Goal: Task Accomplishment & Management: Complete application form

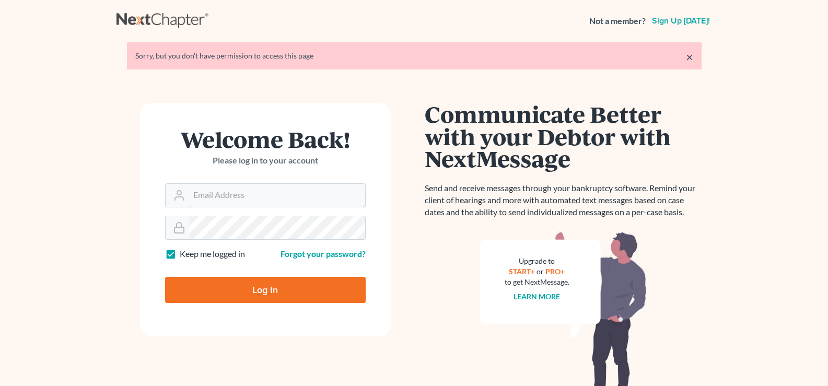
type input "[EMAIL_ADDRESS][DOMAIN_NAME]"
click at [314, 298] on input "Log In" at bounding box center [265, 290] width 201 height 26
type input "Thinking..."
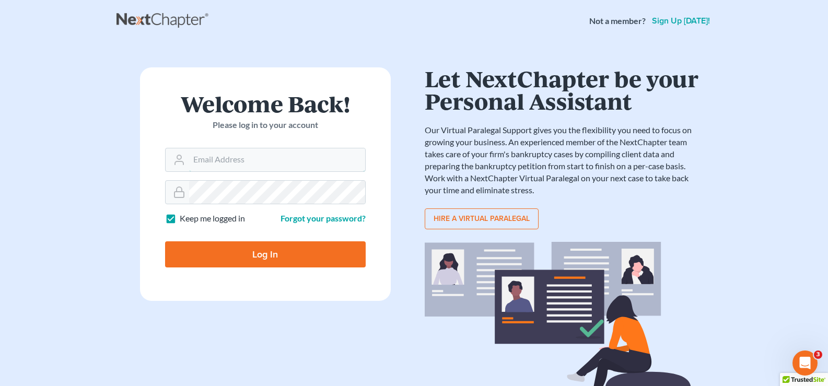
type input "[EMAIL_ADDRESS][DOMAIN_NAME]"
click at [284, 256] on input "Log In" at bounding box center [265, 254] width 201 height 26
type input "Thinking..."
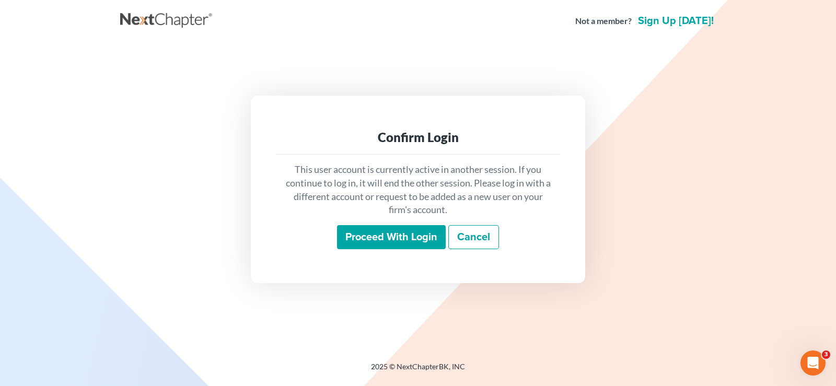
drag, startPoint x: 412, startPoint y: 241, endPoint x: 449, endPoint y: 296, distance: 66.2
click at [416, 246] on input "Proceed with login" at bounding box center [391, 237] width 109 height 24
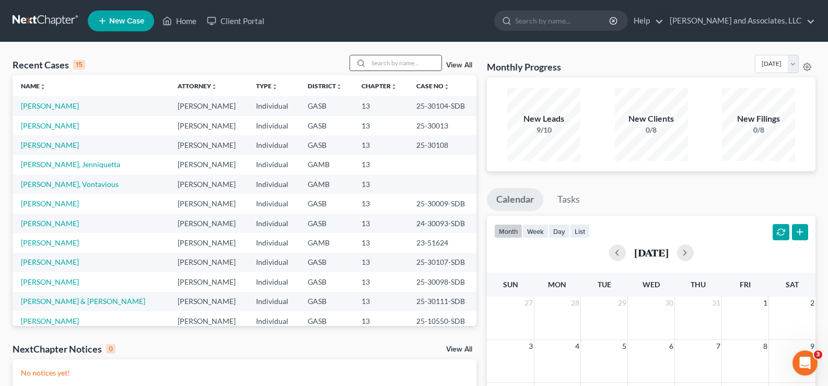
click at [405, 67] on input "search" at bounding box center [404, 62] width 73 height 15
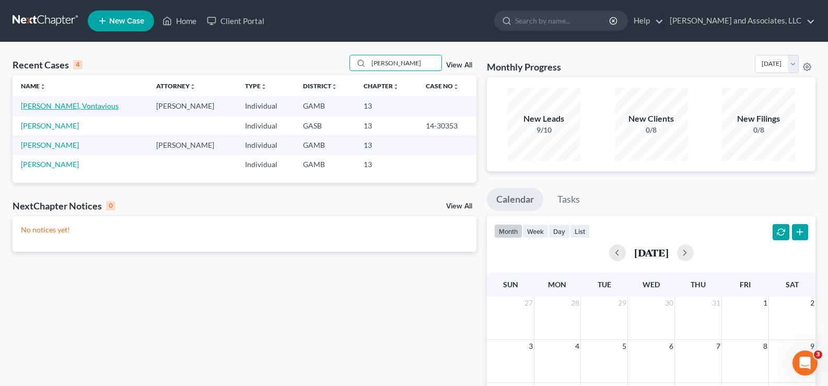
type input "Tillman"
click at [52, 106] on link "[PERSON_NAME], Vontavious" at bounding box center [70, 105] width 98 height 9
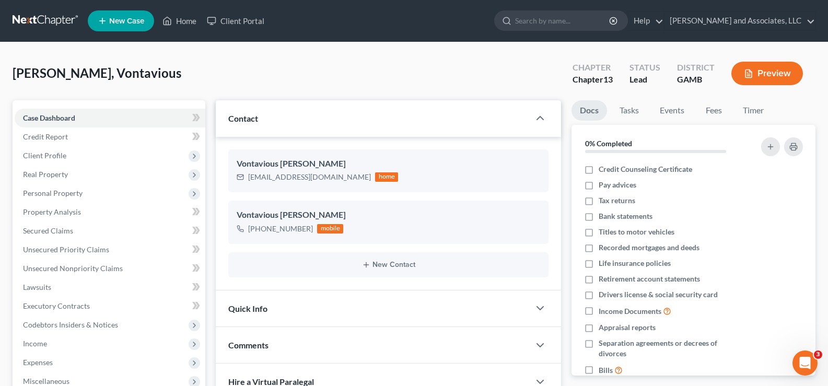
scroll to position [878, 0]
click at [63, 270] on span "Unsecured Nonpriority Claims" at bounding box center [73, 268] width 100 height 9
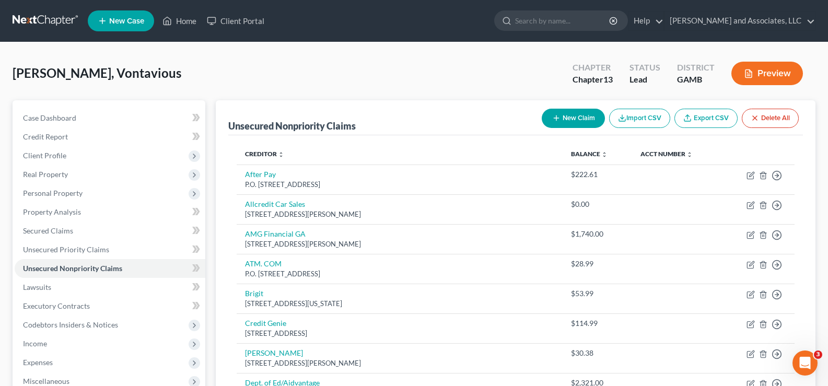
click at [586, 120] on button "New Claim" at bounding box center [573, 118] width 63 height 19
select select "0"
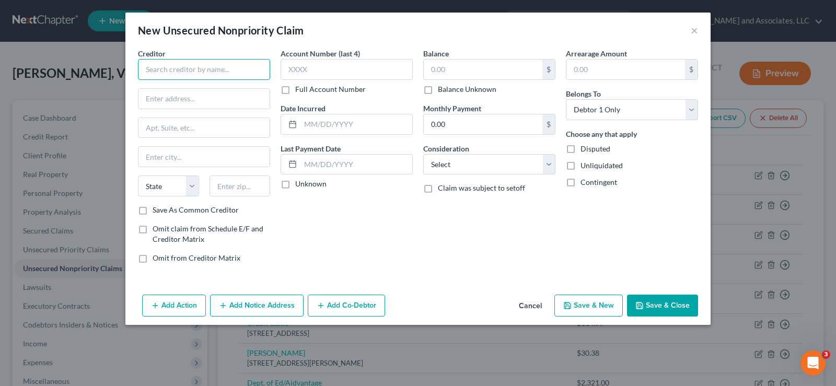
click at [194, 73] on input "text" at bounding box center [204, 69] width 132 height 21
type input "j"
type input "K"
type input "Jackson Hewitt"
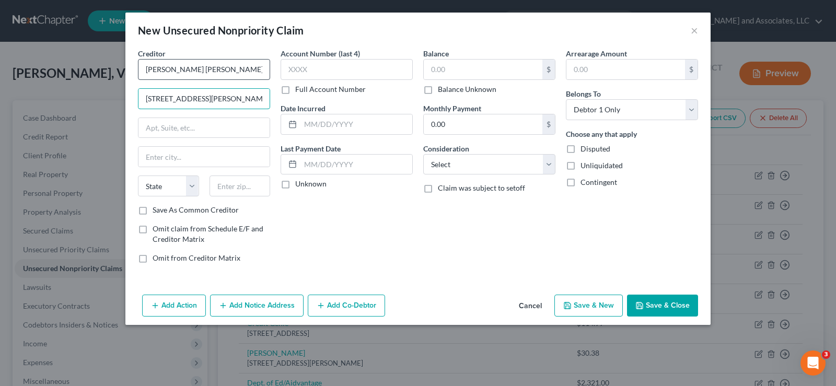
type input "6020 Harrison Rd."
type input "Macon"
click at [174, 183] on select "State AL AK AR AZ CA CO CT DE DC FL GA GU HI ID IL IN IA KS KY LA ME MD MA MI M…" at bounding box center [168, 185] width 61 height 21
select select "10"
click at [138, 175] on select "State AL AK AR AZ CA CO CT DE DC FL GA GU HI ID IL IN IA KS KY LA ME MD MA MI M…" at bounding box center [168, 185] width 61 height 21
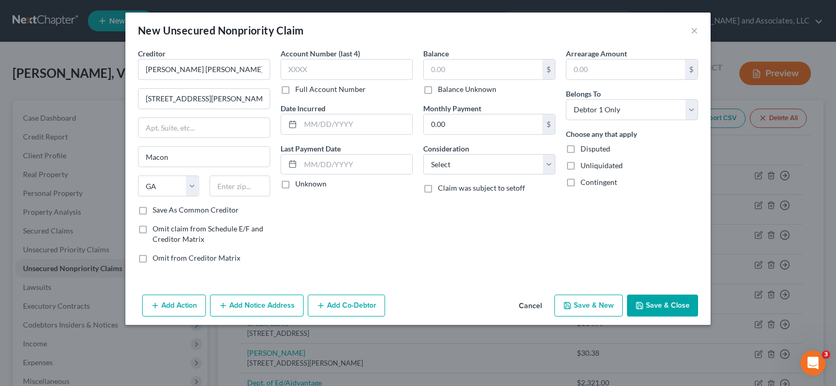
click at [152, 209] on label "Save As Common Creditor" at bounding box center [195, 210] width 86 height 10
click at [157, 209] on input "Save As Common Creditor" at bounding box center [160, 208] width 7 height 7
checkbox input "true"
click at [474, 70] on input "text" at bounding box center [483, 70] width 119 height 20
type input "525.00"
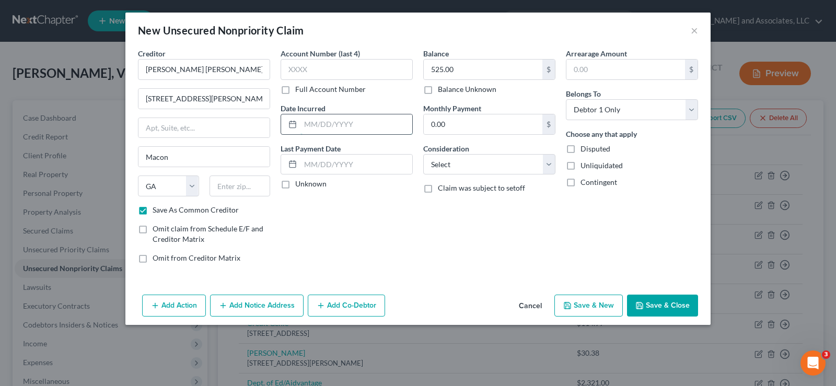
click at [369, 126] on input "text" at bounding box center [356, 124] width 112 height 20
type input "2/2023"
click at [465, 166] on select "Select Cable / Satellite Services Collection Agency Credit Card Debt Debt Couns…" at bounding box center [489, 164] width 132 height 21
select select "14"
click at [423, 154] on select "Select Cable / Satellite Services Collection Agency Credit Card Debt Debt Couns…" at bounding box center [489, 164] width 132 height 21
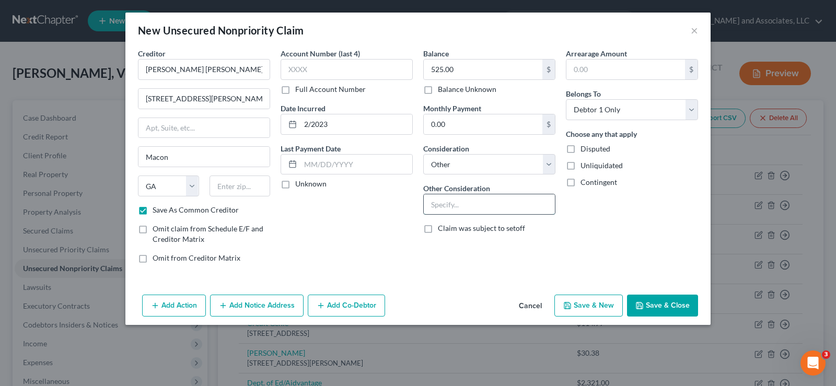
click at [461, 209] on input "text" at bounding box center [489, 204] width 131 height 20
type input "Personal Loan"
click at [580, 165] on label "Unliquidated" at bounding box center [601, 165] width 42 height 10
click at [584, 165] on input "Unliquidated" at bounding box center [587, 163] width 7 height 7
checkbox input "true"
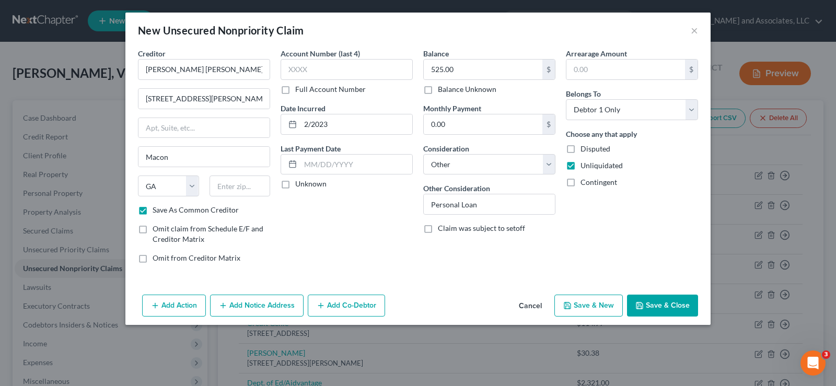
click at [668, 305] on button "Save & Close" at bounding box center [662, 306] width 71 height 22
checkbox input "false"
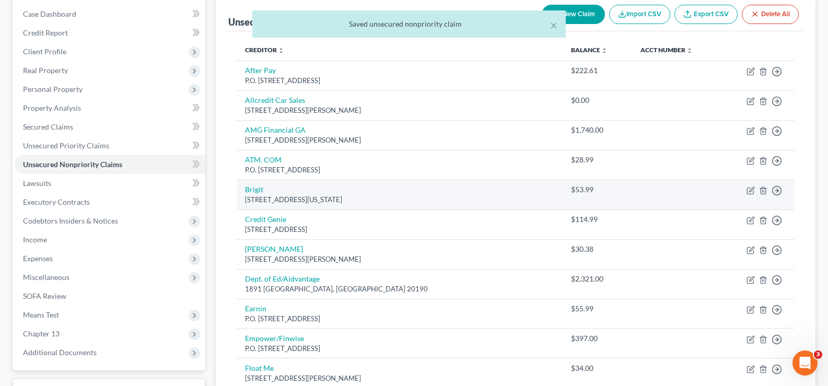
scroll to position [104, 0]
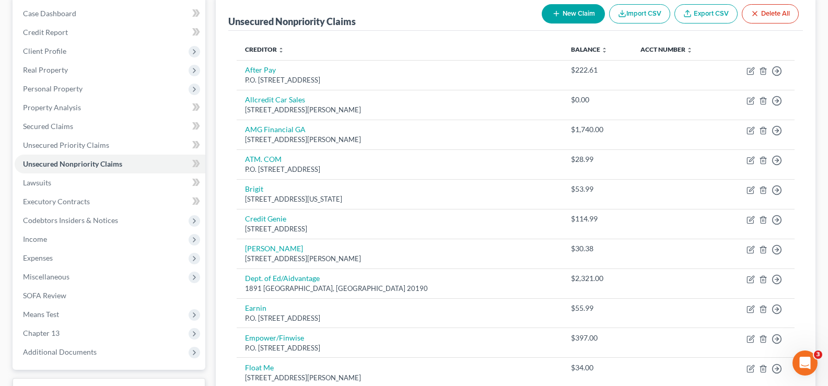
click at [567, 14] on button "New Claim" at bounding box center [573, 13] width 63 height 19
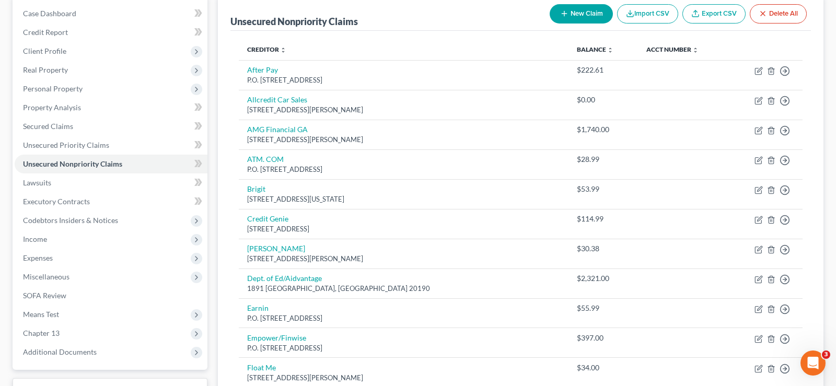
select select "0"
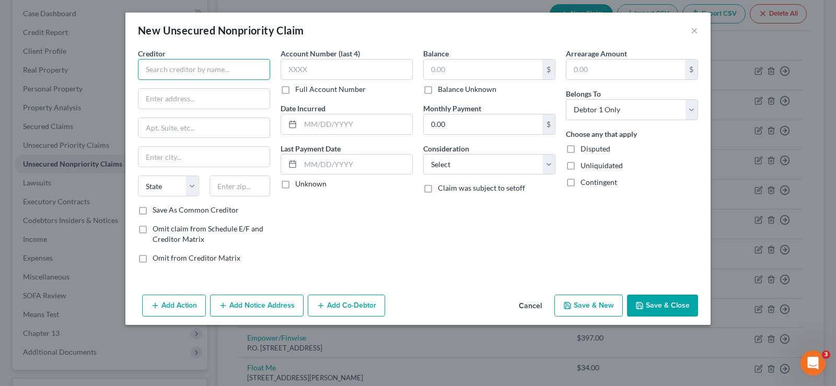
click at [199, 73] on input "text" at bounding box center [204, 69] width 132 height 21
type input "Washington Co. Regional Med. Ctr."
type input "610 Sparta Road"
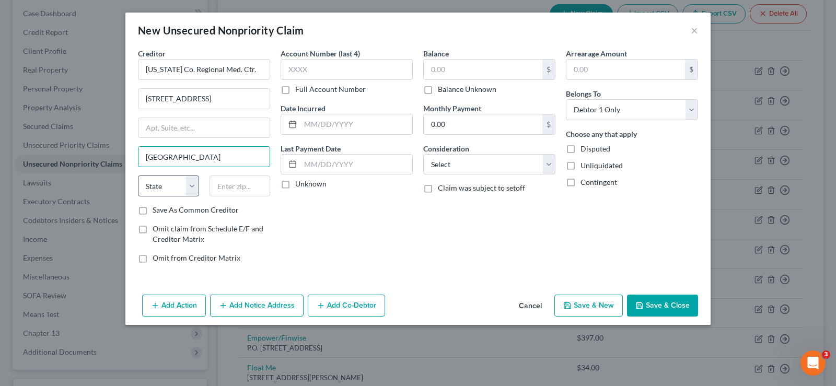
type input "Sandersville"
click at [158, 186] on select "State AL AK AR AZ CA CO CT DE DC FL GA GU HI ID IL IN IA KS KY LA ME MD MA MI M…" at bounding box center [168, 185] width 61 height 21
select select "10"
click at [138, 175] on select "State AL AK AR AZ CA CO CT DE DC FL GA GU HI ID IL IN IA KS KY LA ME MD MA MI M…" at bounding box center [168, 185] width 61 height 21
click at [222, 186] on input "text" at bounding box center [239, 185] width 61 height 21
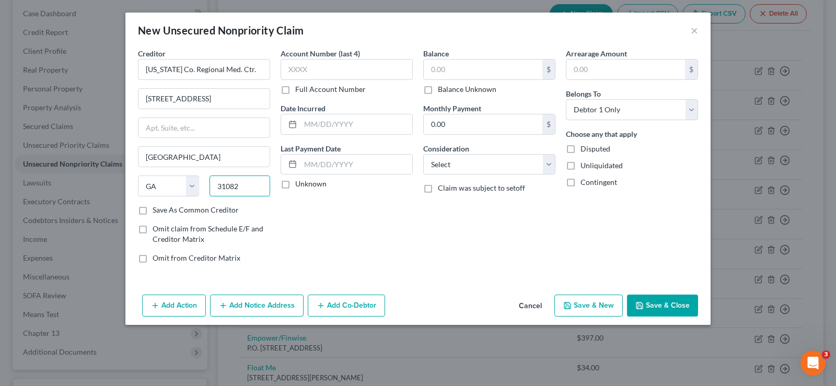
type input "31082"
click at [152, 215] on label "Save As Common Creditor" at bounding box center [195, 210] width 86 height 10
click at [157, 211] on input "Save As Common Creditor" at bounding box center [160, 208] width 7 height 7
checkbox input "true"
click at [454, 67] on input "text" at bounding box center [483, 70] width 119 height 20
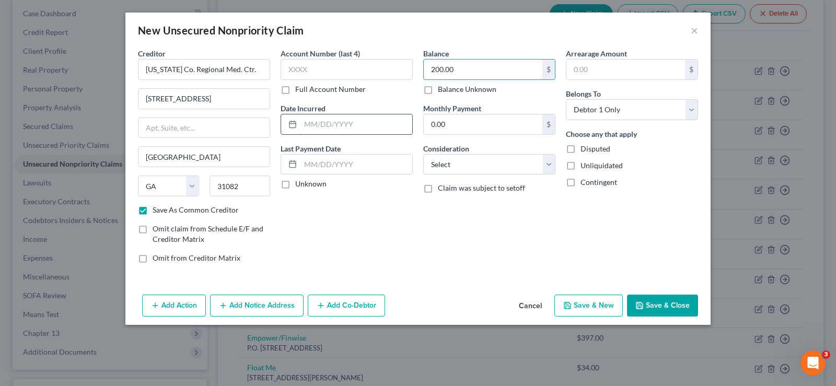
type input "200.00"
click at [359, 127] on input "text" at bounding box center [356, 124] width 112 height 20
type input "6/2023"
click at [467, 161] on select "Select Cable / Satellite Services Collection Agency Credit Card Debt Debt Couns…" at bounding box center [489, 164] width 132 height 21
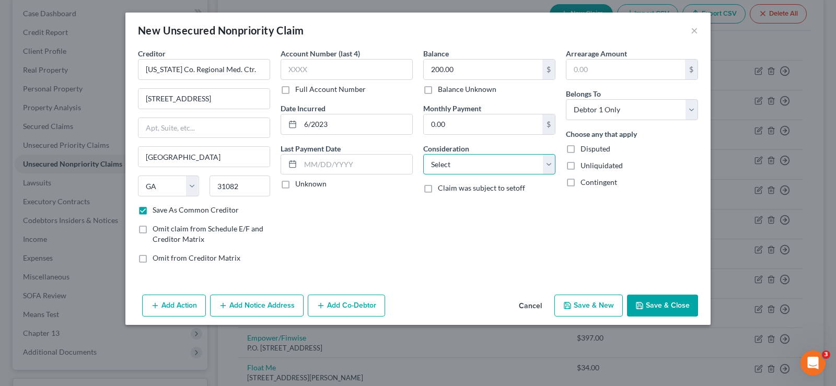
select select "9"
click at [423, 154] on select "Select Cable / Satellite Services Collection Agency Credit Card Debt Debt Couns…" at bounding box center [489, 164] width 132 height 21
click at [580, 170] on label "Unliquidated" at bounding box center [601, 165] width 42 height 10
click at [584, 167] on input "Unliquidated" at bounding box center [587, 163] width 7 height 7
checkbox input "true"
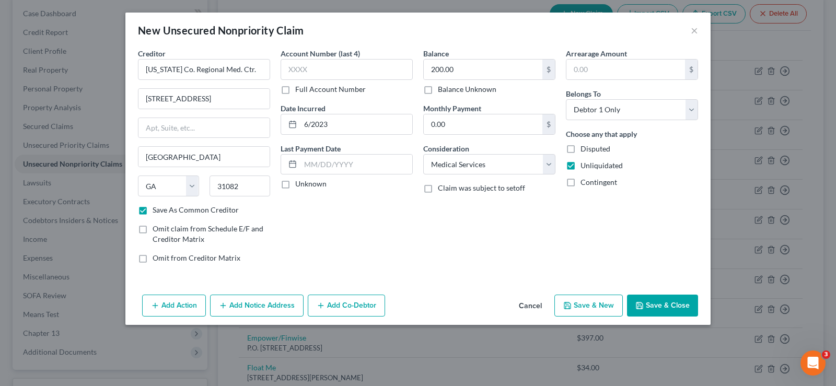
click at [655, 302] on button "Save & Close" at bounding box center [662, 306] width 71 height 22
checkbox input "false"
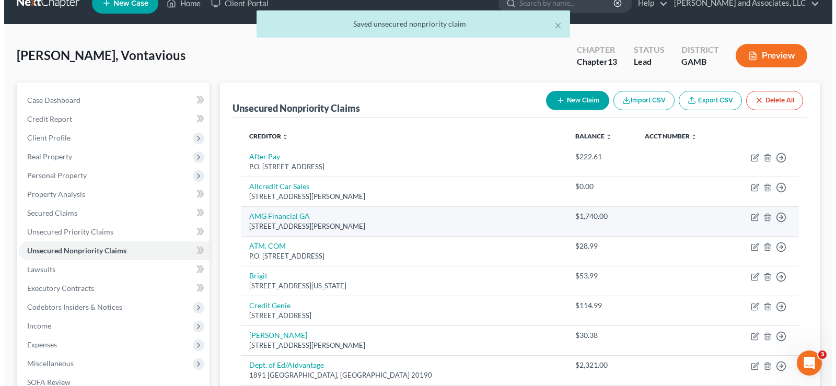
scroll to position [0, 0]
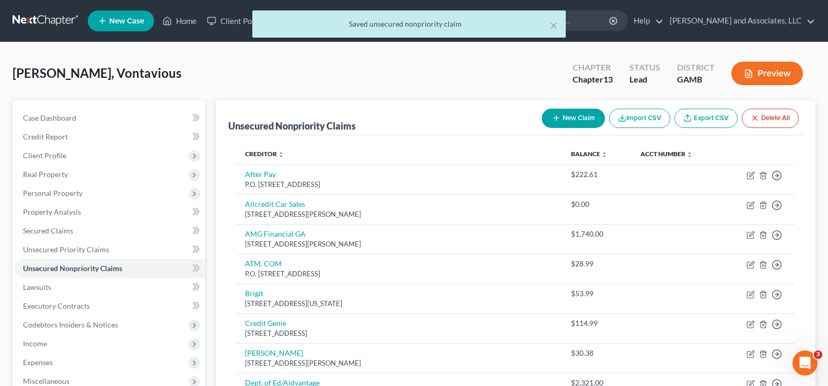
click at [583, 115] on button "New Claim" at bounding box center [573, 118] width 63 height 19
select select "0"
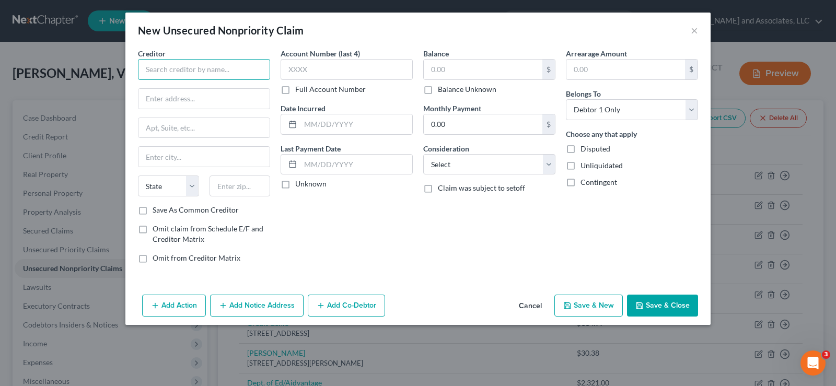
click at [242, 70] on input "text" at bounding box center [204, 69] width 132 height 21
type input "Credit Bureau Associates"
type input "145 Executive Parkway"
type input "Milledgeville"
click at [166, 181] on select "State AL AK AR AZ CA CO CT DE DC FL GA GU HI ID IL IN IA KS KY LA ME MD MA MI M…" at bounding box center [168, 185] width 61 height 21
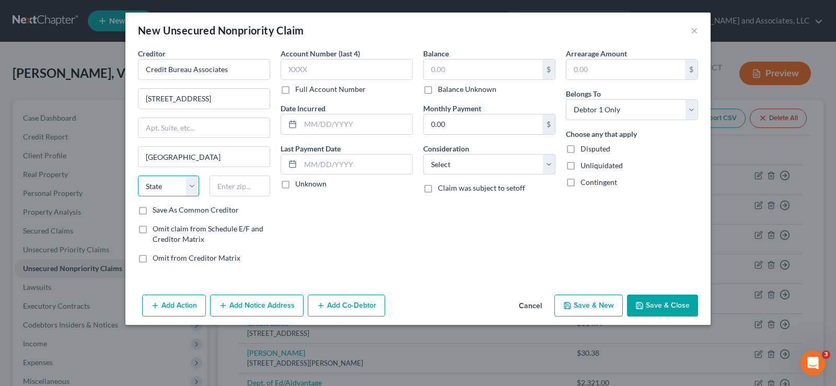
select select "10"
click at [138, 175] on select "State AL AK AR AZ CA CO CT DE DC FL GA GU HI ID IL IN IA KS KY LA ME MD MA MI M…" at bounding box center [168, 185] width 61 height 21
click at [259, 192] on input "text" at bounding box center [239, 185] width 61 height 21
type input "31061"
click at [152, 213] on label "Save As Common Creditor" at bounding box center [195, 210] width 86 height 10
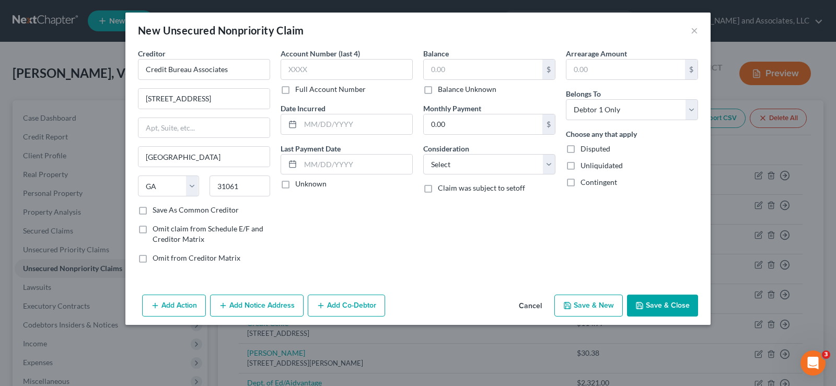
click at [157, 211] on input "Save As Common Creditor" at bounding box center [160, 208] width 7 height 7
checkbox input "true"
click at [469, 72] on input "text" at bounding box center [483, 70] width 119 height 20
type input "0.00"
click at [350, 149] on div "Last Payment Date Unknown" at bounding box center [346, 166] width 132 height 46
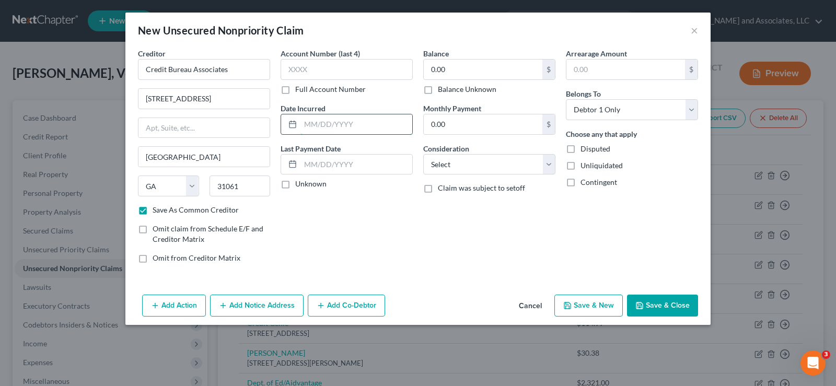
click at [333, 128] on input "text" at bounding box center [356, 124] width 112 height 20
type input "6/2021"
click at [474, 164] on select "Select Cable / Satellite Services Collection Agency Credit Card Debt Debt Couns…" at bounding box center [489, 164] width 132 height 21
select select "1"
click at [423, 154] on select "Select Cable / Satellite Services Collection Agency Credit Card Debt Debt Couns…" at bounding box center [489, 164] width 132 height 21
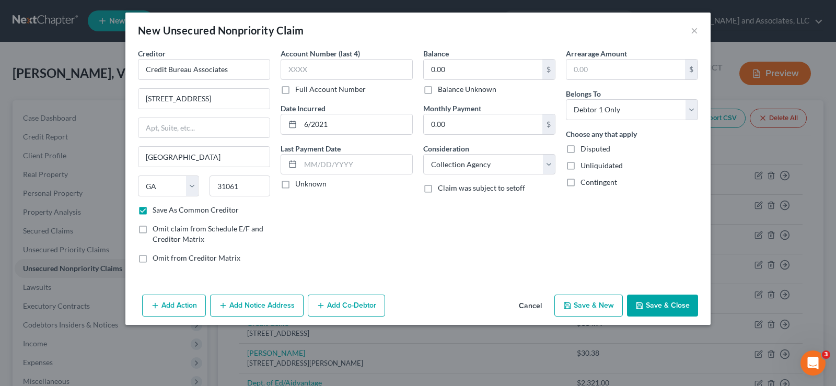
click at [580, 164] on label "Unliquidated" at bounding box center [601, 165] width 42 height 10
click at [584, 164] on input "Unliquidated" at bounding box center [587, 163] width 7 height 7
checkbox input "true"
click at [608, 309] on button "Save & New" at bounding box center [588, 306] width 68 height 22
checkbox input "false"
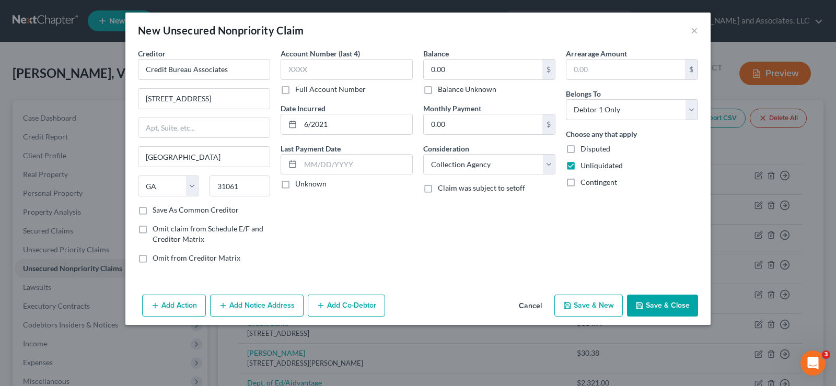
select select "0"
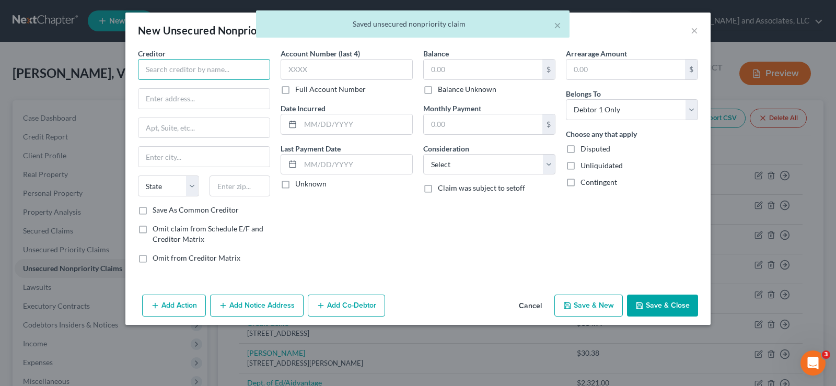
click at [180, 66] on input "text" at bounding box center [204, 69] width 132 height 21
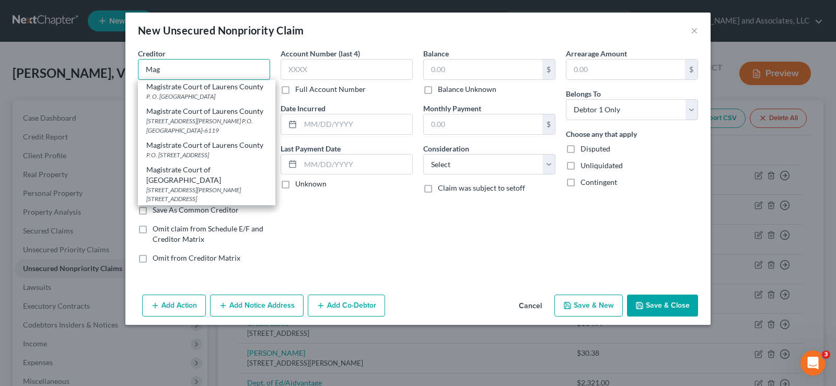
scroll to position [574, 0]
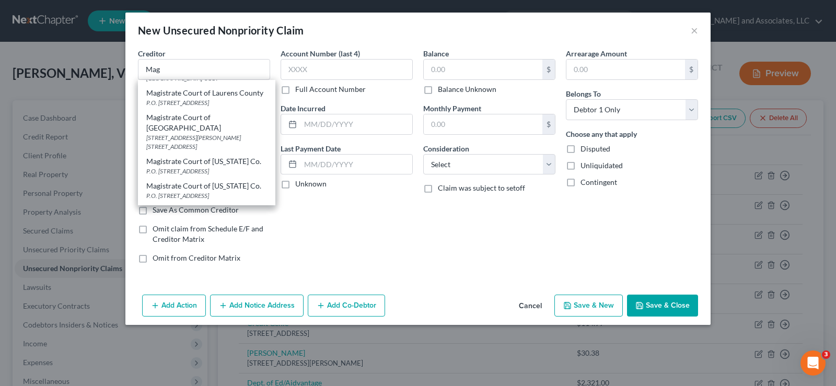
click at [369, 263] on div "Account Number (last 4) Full Account Number Date Incurred Last Payment Date Unk…" at bounding box center [346, 160] width 143 height 224
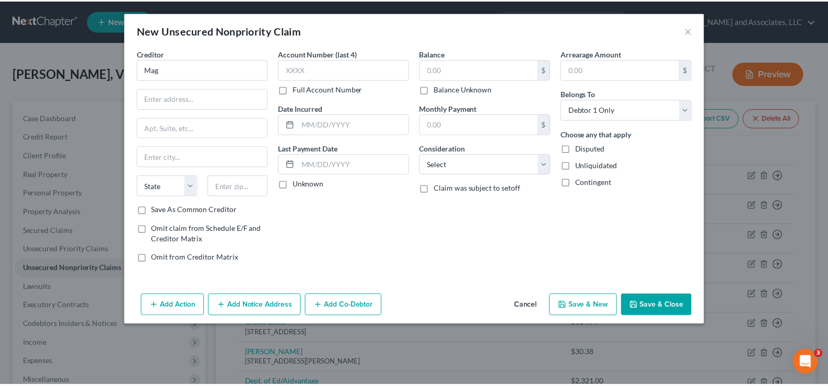
scroll to position [0, 0]
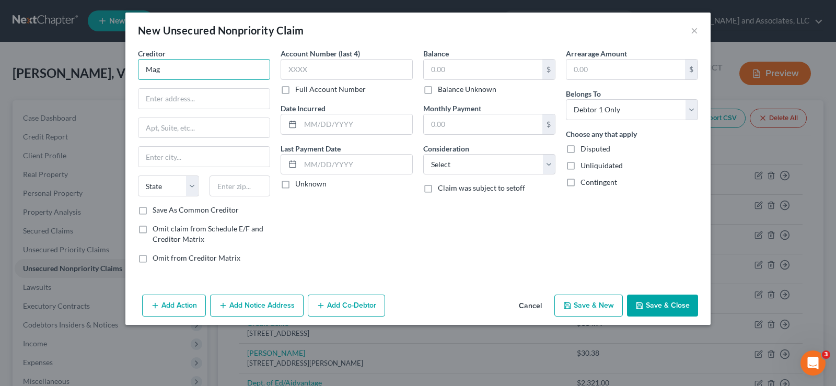
click at [171, 72] on input "Mag" at bounding box center [204, 69] width 132 height 21
type input "Magistrate Court of Washington co."
type input "132 W. Haynes Street"
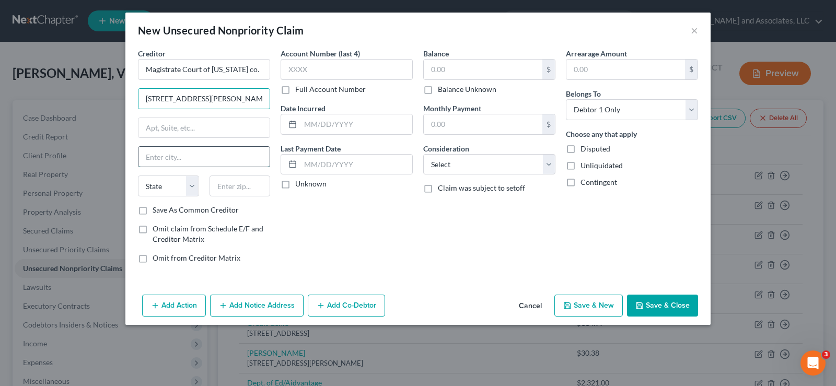
click at [189, 159] on input "text" at bounding box center [203, 157] width 131 height 20
type input "s"
type input "Sandersville"
click at [167, 192] on select "State AL AK AR AZ CA CO CT DE DC FL GA GU HI ID IL IN IA KS KY LA ME MD MA MI M…" at bounding box center [168, 185] width 61 height 21
select select "10"
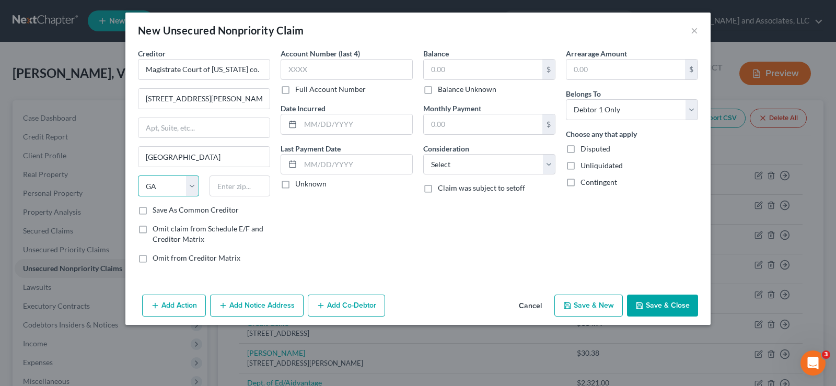
click at [138, 175] on select "State AL AK AR AZ CA CO CT DE DC FL GA GU HI ID IL IN IA KS KY LA ME MD MA MI M…" at bounding box center [168, 185] width 61 height 21
click at [236, 185] on input "text" at bounding box center [239, 185] width 61 height 21
type input "31082"
click at [152, 210] on label "Save As Common Creditor" at bounding box center [195, 210] width 86 height 10
click at [157, 210] on input "Save As Common Creditor" at bounding box center [160, 208] width 7 height 7
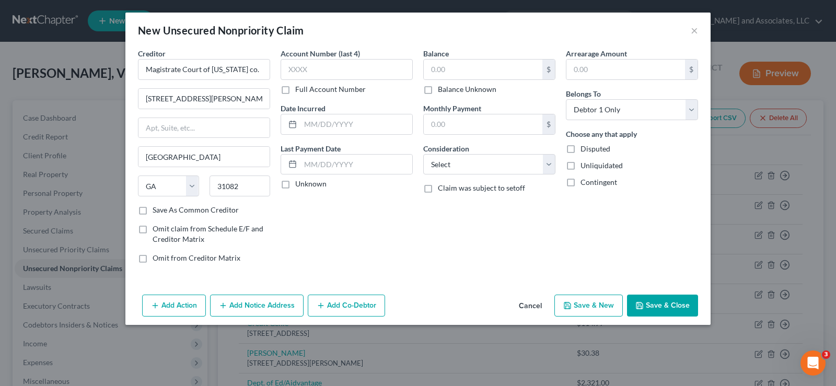
checkbox input "true"
click at [447, 75] on input "text" at bounding box center [483, 70] width 119 height 20
type input "0.00"
click at [326, 116] on input "text" at bounding box center [356, 124] width 112 height 20
type input "9/2024"
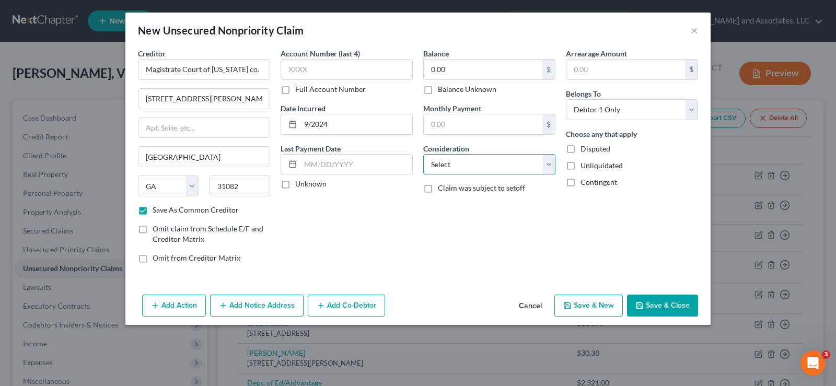
click at [465, 164] on select "Select Cable / Satellite Services Collection Agency Credit Card Debt Debt Couns…" at bounding box center [489, 164] width 132 height 21
select select "14"
click at [423, 154] on select "Select Cable / Satellite Services Collection Agency Credit Card Debt Debt Couns…" at bounding box center [489, 164] width 132 height 21
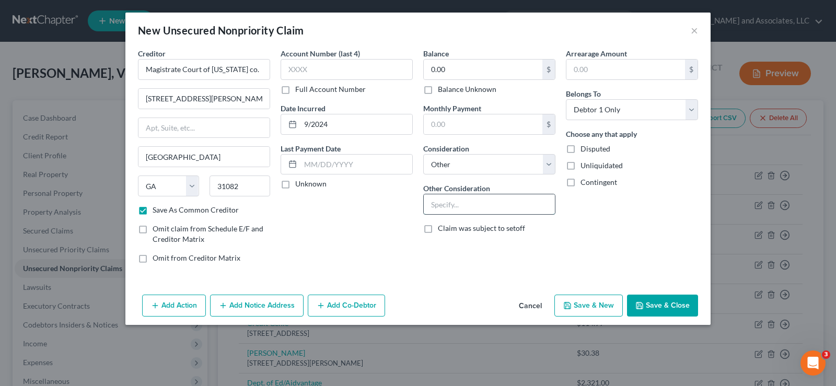
click at [445, 204] on input "text" at bounding box center [489, 204] width 131 height 20
type input "Notice Only"
click at [580, 167] on label "Unliquidated" at bounding box center [601, 165] width 42 height 10
click at [584, 167] on input "Unliquidated" at bounding box center [587, 163] width 7 height 7
checkbox input "true"
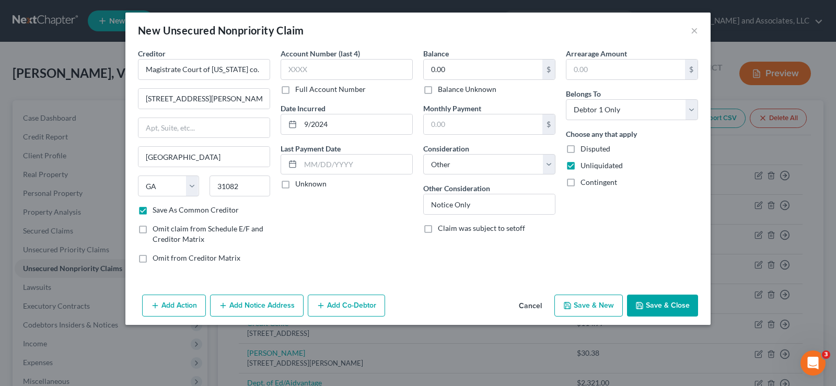
click at [594, 308] on button "Save & New" at bounding box center [588, 306] width 68 height 22
checkbox input "false"
select select "0"
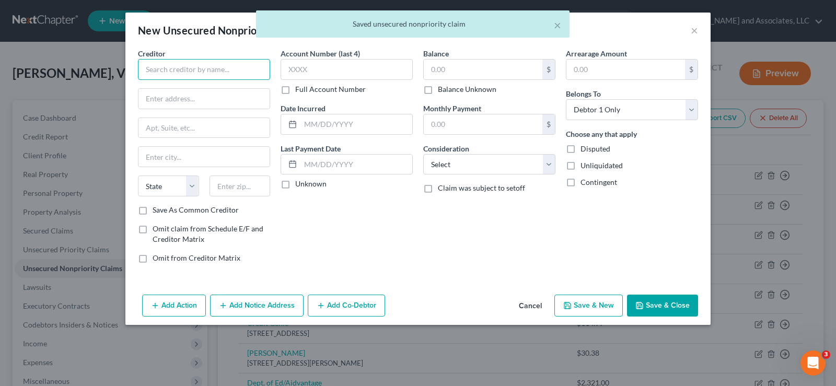
click at [176, 64] on input "text" at bounding box center [204, 69] width 132 height 21
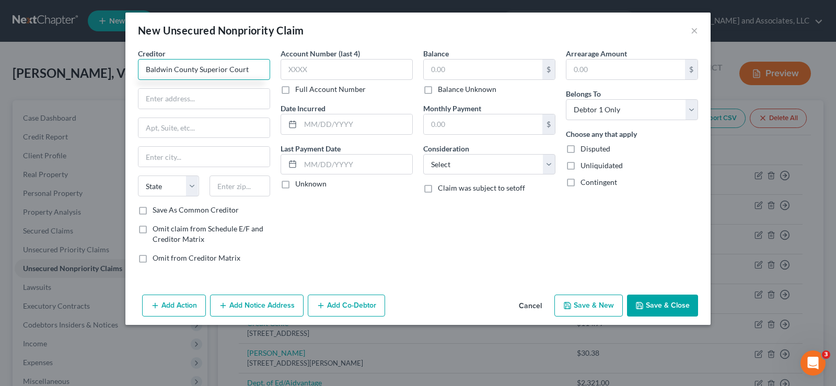
type input "Baldwin County Superior Court"
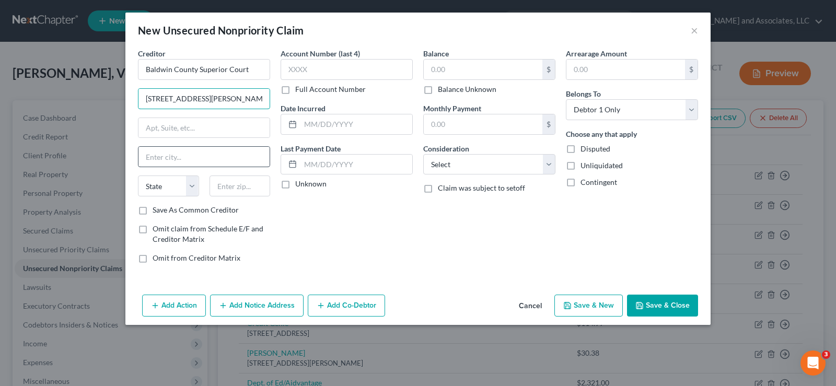
type input "121 N. Wilkinson Street # 209"
click at [179, 160] on input "text" at bounding box center [203, 157] width 131 height 20
type input "Milledgeville"
click at [170, 187] on select "State AL AK AR AZ CA CO CT DE DC FL GA GU HI ID IL IN IA KS KY LA ME MD MA MI M…" at bounding box center [168, 185] width 61 height 21
select select "10"
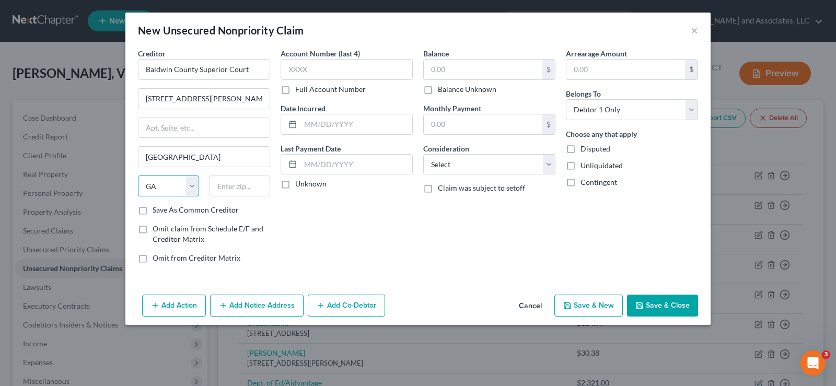
click at [138, 175] on select "State AL AK AR AZ CA CO CT DE DC FL GA GU HI ID IL IN IA KS KY LA ME MD MA MI M…" at bounding box center [168, 185] width 61 height 21
click at [237, 188] on input "text" at bounding box center [239, 185] width 61 height 21
type input "31061"
click at [152, 213] on label "Save As Common Creditor" at bounding box center [195, 210] width 86 height 10
click at [157, 211] on input "Save As Common Creditor" at bounding box center [160, 208] width 7 height 7
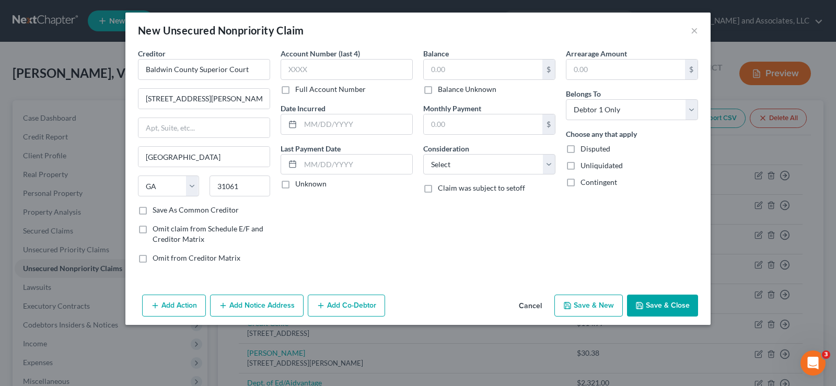
checkbox input "true"
click at [481, 74] on input "text" at bounding box center [483, 70] width 119 height 20
type input "0.00"
click at [359, 131] on input "text" at bounding box center [356, 124] width 112 height 20
type input "5/2024"
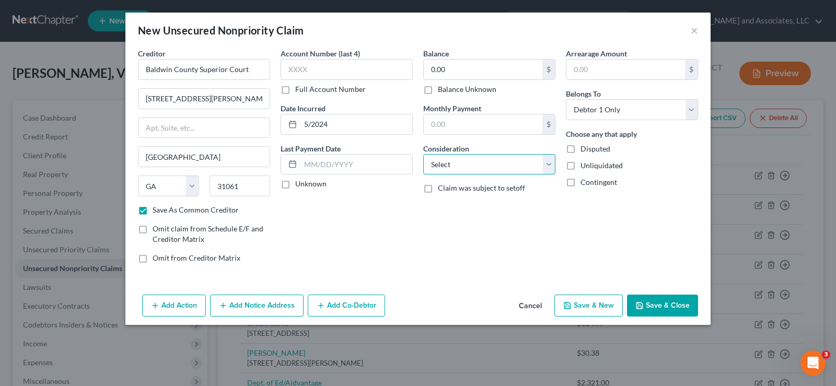
click at [470, 164] on select "Select Cable / Satellite Services Collection Agency Credit Card Debt Debt Couns…" at bounding box center [489, 164] width 132 height 21
select select "14"
click at [423, 154] on select "Select Cable / Satellite Services Collection Agency Credit Card Debt Debt Couns…" at bounding box center [489, 164] width 132 height 21
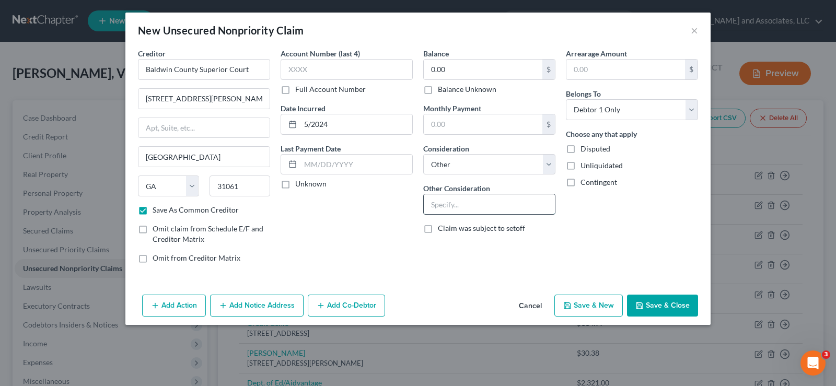
click at [445, 211] on input "text" at bounding box center [489, 204] width 131 height 20
type input "Notice Only"
click at [580, 165] on label "Unliquidated" at bounding box center [601, 165] width 42 height 10
click at [584, 165] on input "Unliquidated" at bounding box center [587, 163] width 7 height 7
checkbox input "true"
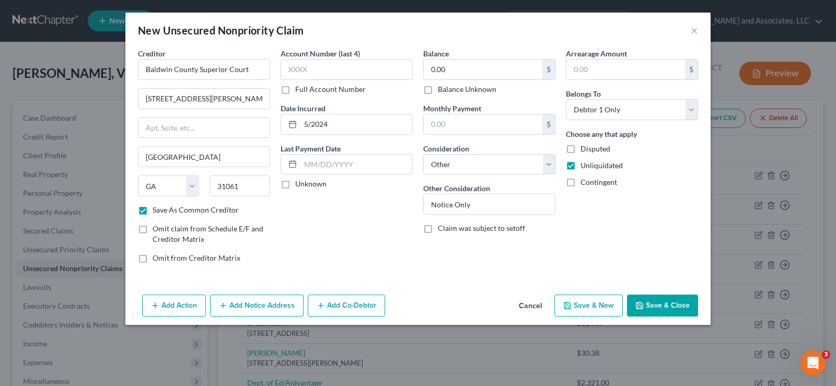
click at [662, 305] on button "Save & Close" at bounding box center [662, 306] width 71 height 22
checkbox input "false"
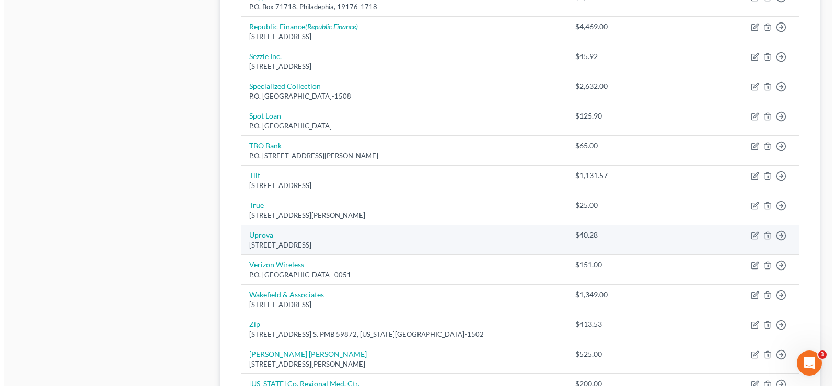
scroll to position [627, 0]
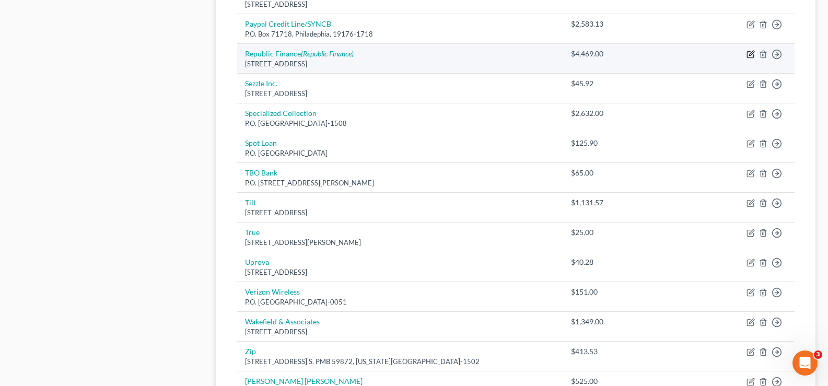
click at [749, 54] on icon "button" at bounding box center [750, 54] width 8 height 8
select select "19"
select select "14"
select select "0"
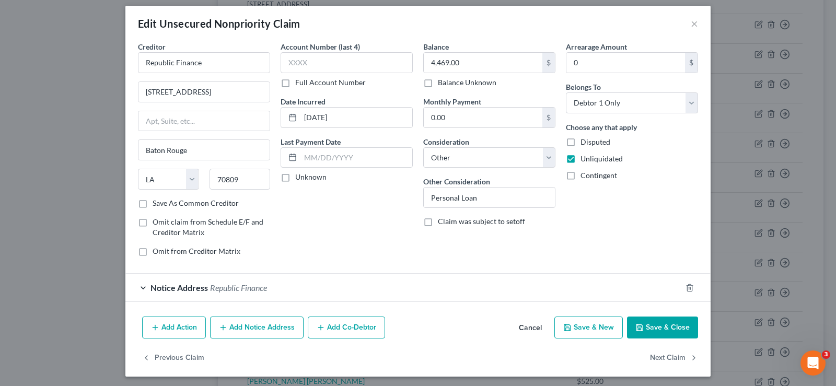
scroll to position [10, 0]
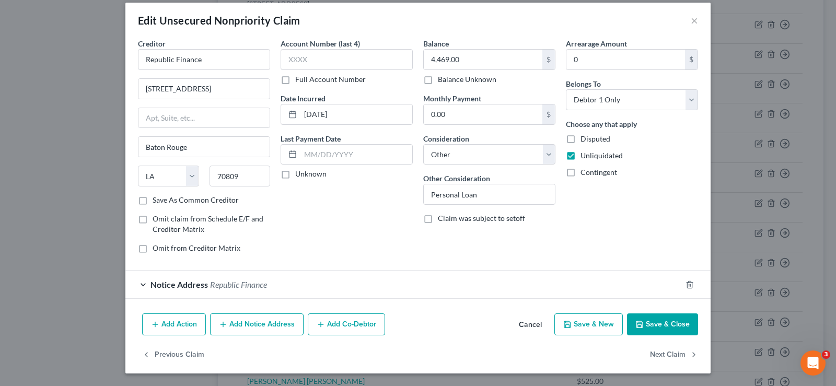
click at [250, 283] on span "Republic Finance" at bounding box center [238, 284] width 57 height 10
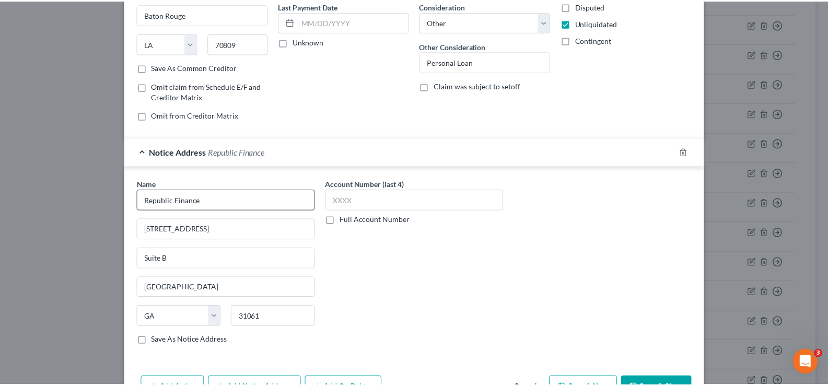
scroll to position [167, 0]
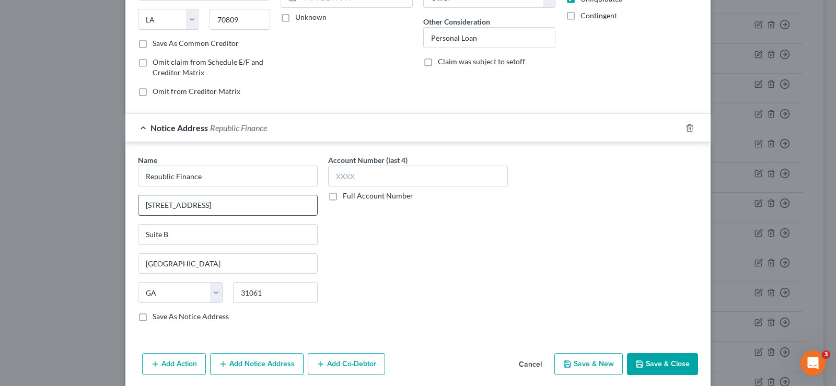
click at [157, 206] on input "2806 N. Columbia St." at bounding box center [227, 205] width 179 height 20
type input "2805 N. Columbia St."
click at [666, 366] on button "Save & Close" at bounding box center [662, 364] width 71 height 22
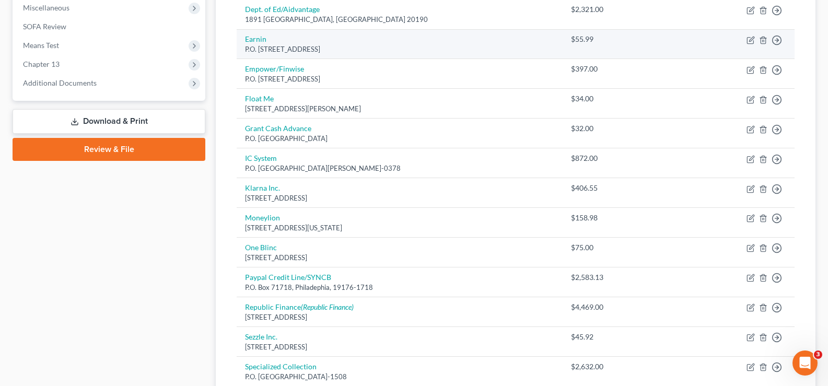
scroll to position [313, 0]
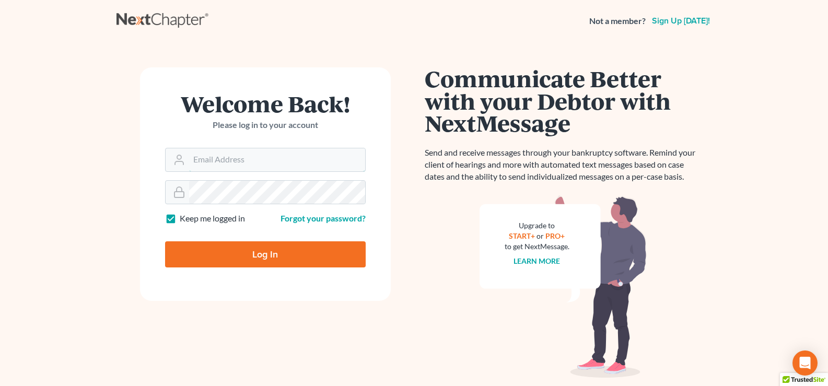
type input "[EMAIL_ADDRESS][DOMAIN_NAME]"
click at [270, 256] on input "Log In" at bounding box center [265, 254] width 201 height 26
type input "Thinking..."
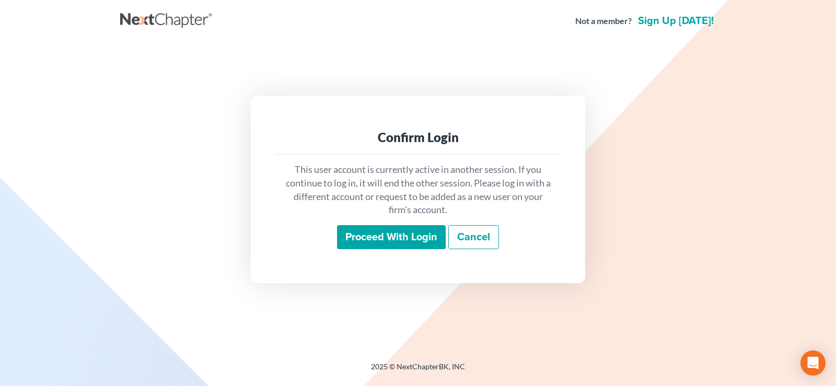
click at [361, 234] on input "Proceed with login" at bounding box center [391, 237] width 109 height 24
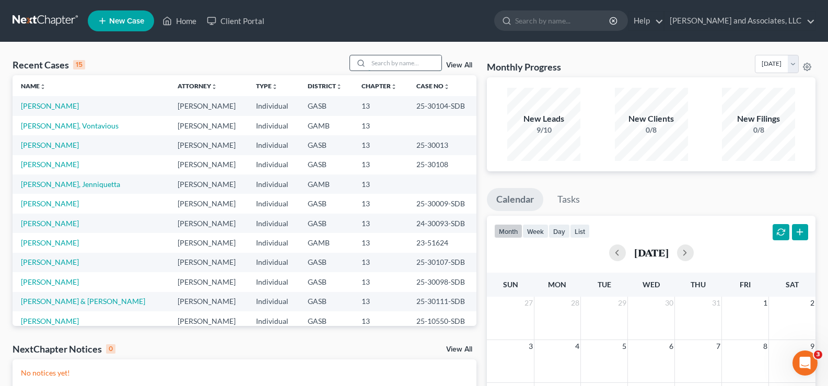
click at [379, 66] on input "search" at bounding box center [404, 62] width 73 height 15
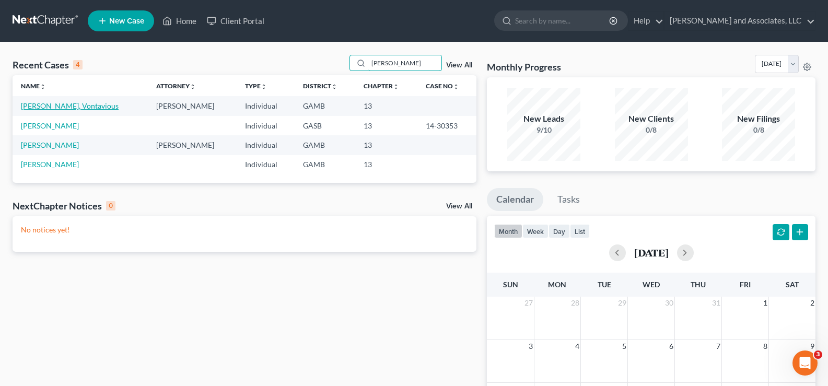
type input "[PERSON_NAME]"
click at [61, 108] on link "[PERSON_NAME], Vontavious" at bounding box center [70, 105] width 98 height 9
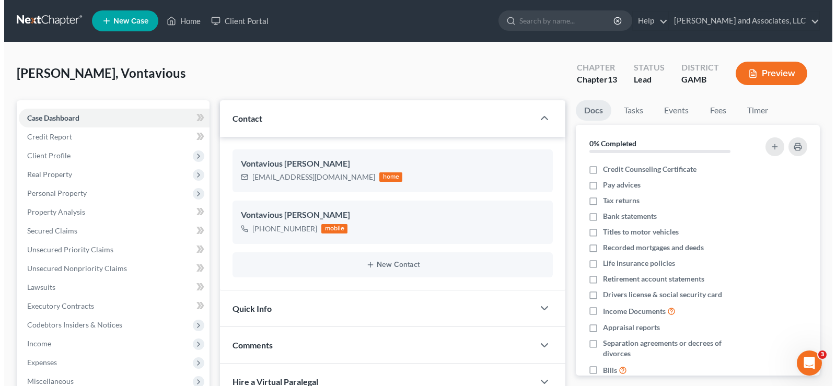
scroll to position [878, 0]
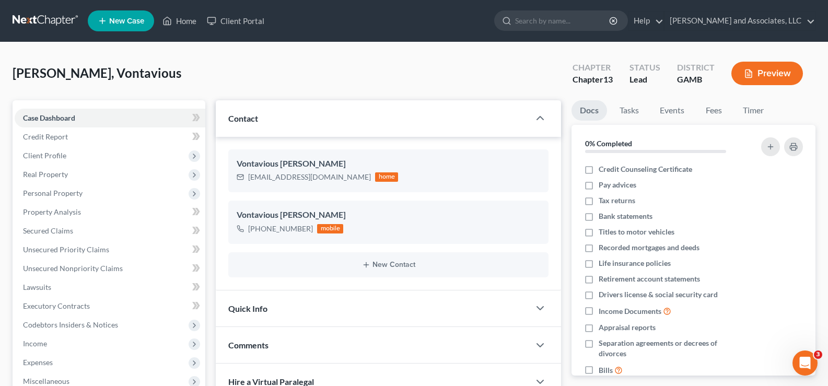
click at [777, 73] on button "Preview" at bounding box center [767, 73] width 72 height 23
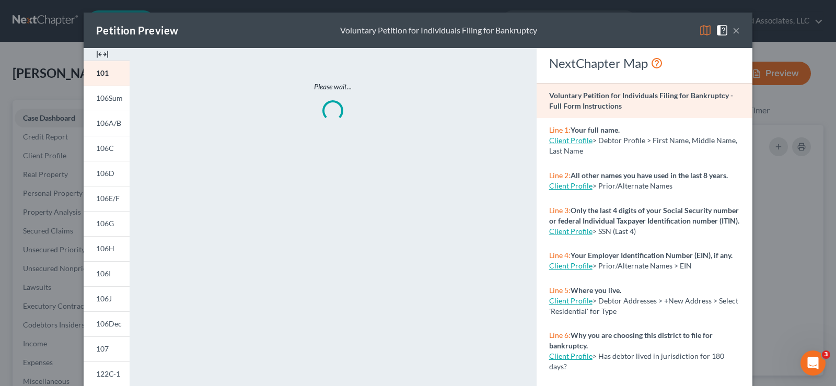
click at [102, 55] on img at bounding box center [102, 54] width 13 height 13
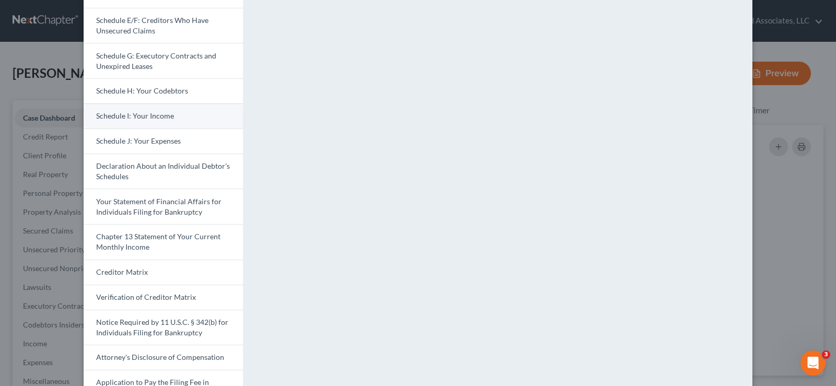
scroll to position [157, 0]
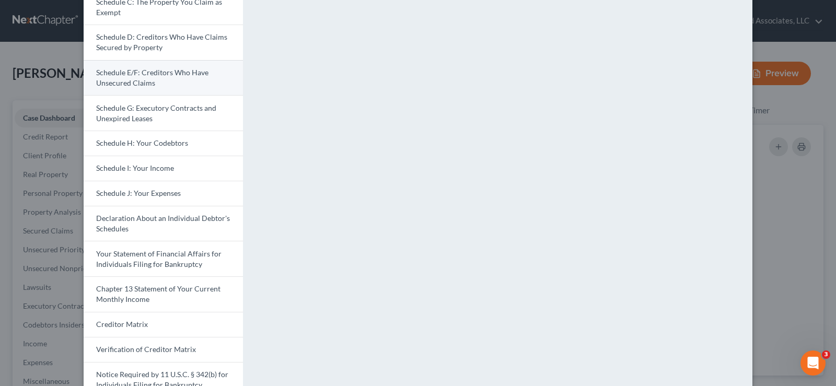
click at [156, 77] on link "Schedule E/F: Creditors Who Have Unsecured Claims" at bounding box center [163, 78] width 159 height 36
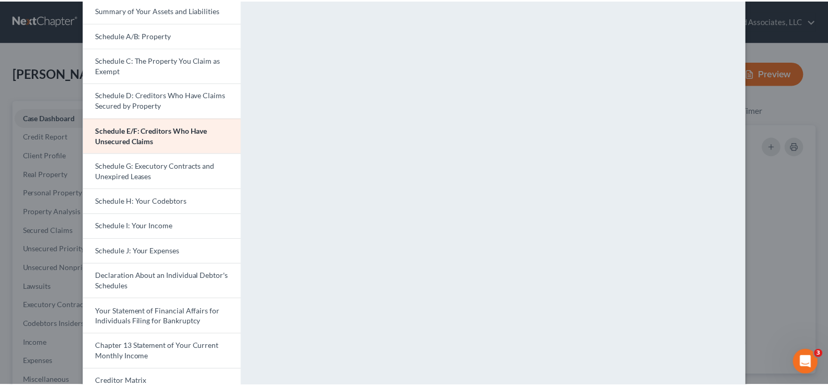
scroll to position [0, 0]
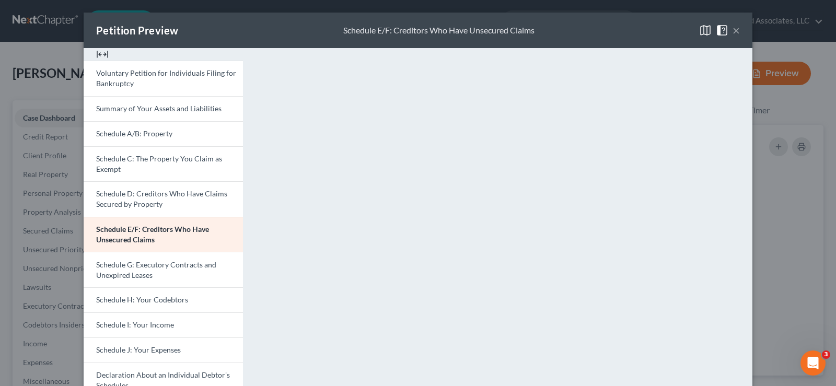
click at [733, 26] on button "×" at bounding box center [735, 30] width 7 height 13
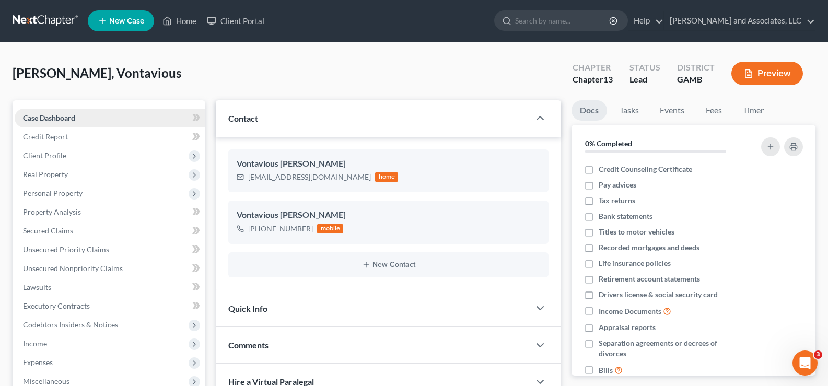
click at [56, 119] on span "Case Dashboard" at bounding box center [49, 117] width 52 height 9
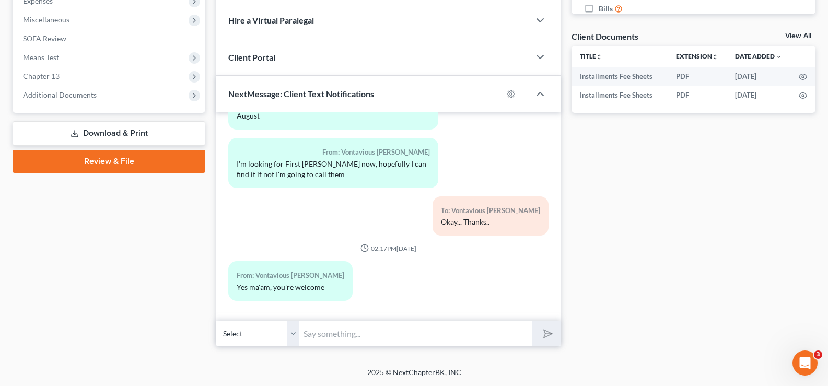
click at [118, 132] on link "Download & Print" at bounding box center [109, 133] width 193 height 25
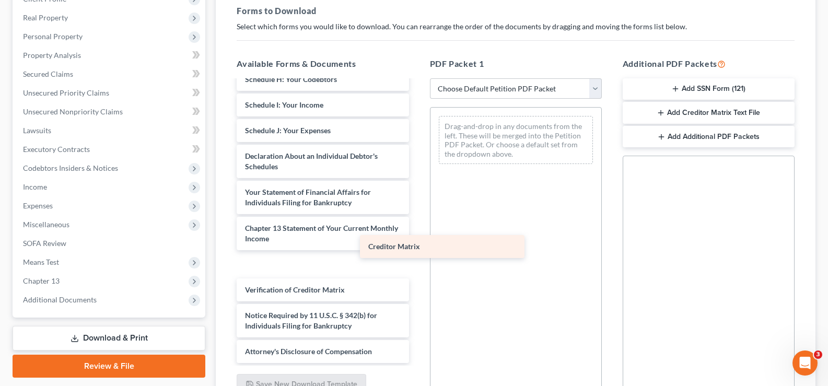
scroll to position [270, 0]
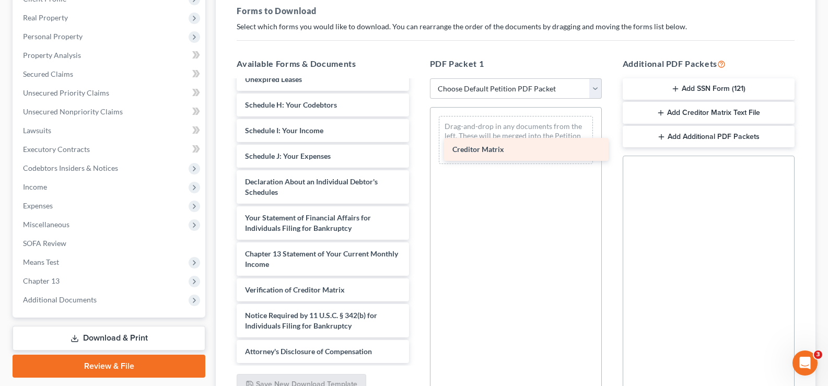
drag, startPoint x: 300, startPoint y: 270, endPoint x: 508, endPoint y: 132, distance: 249.7
click at [417, 132] on div "Creditor Matrix Installments Fee Sheets Installments Fee Sheets Voluntary Petit…" at bounding box center [322, 92] width 189 height 542
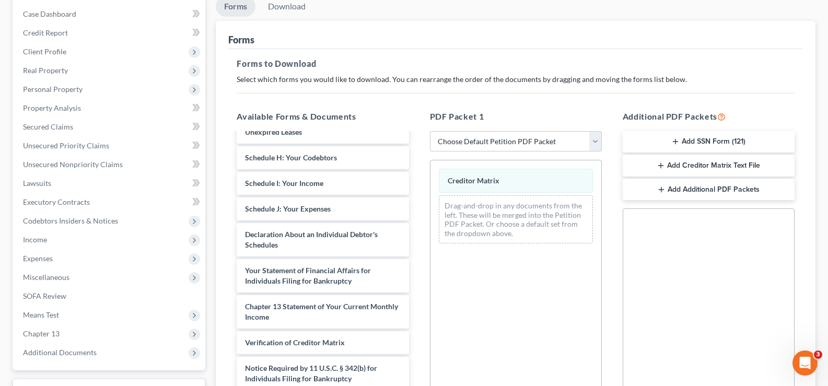
scroll to position [0, 0]
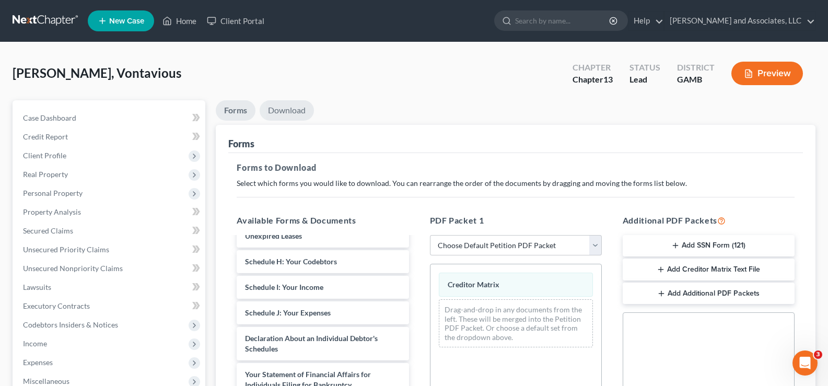
click at [300, 109] on link "Download" at bounding box center [287, 110] width 54 height 20
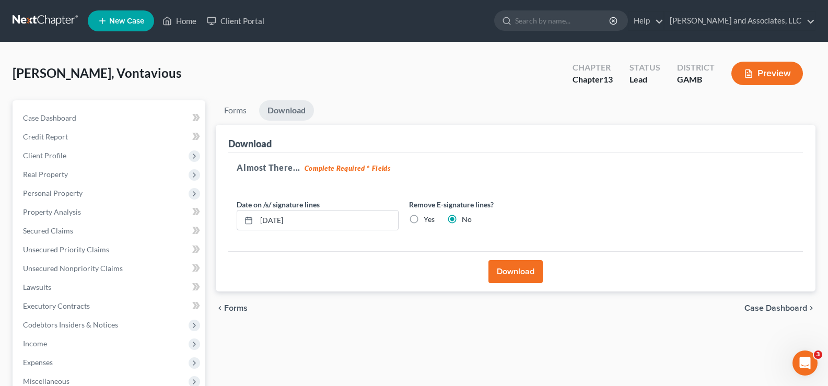
click at [502, 263] on button "Download" at bounding box center [515, 271] width 54 height 23
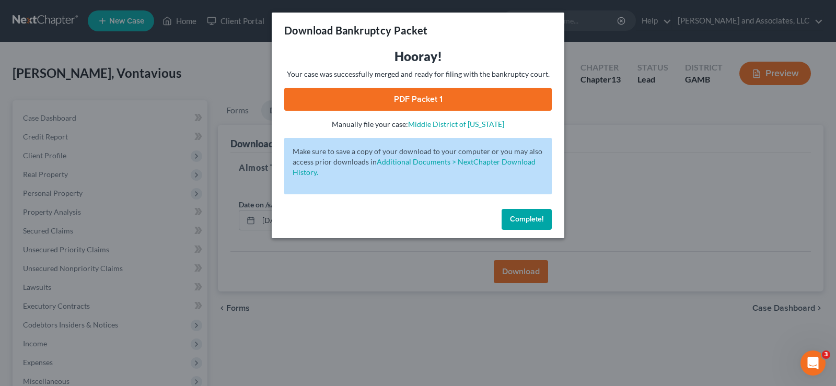
click at [470, 96] on link "PDF Packet 1" at bounding box center [417, 99] width 267 height 23
click at [527, 226] on button "Complete!" at bounding box center [526, 219] width 50 height 21
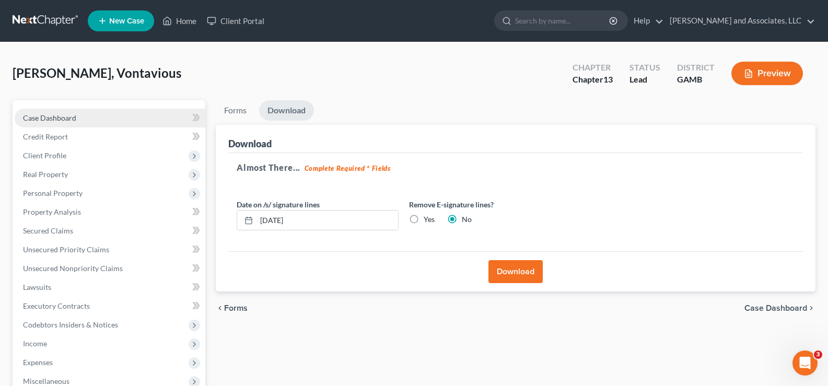
click at [69, 115] on span "Case Dashboard" at bounding box center [49, 117] width 53 height 9
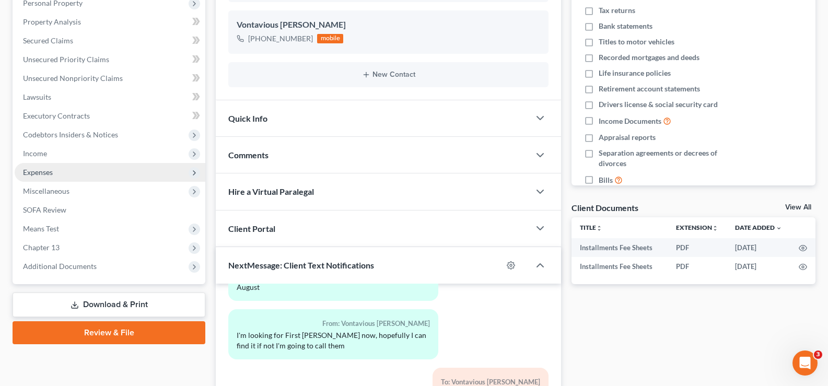
scroll to position [209, 0]
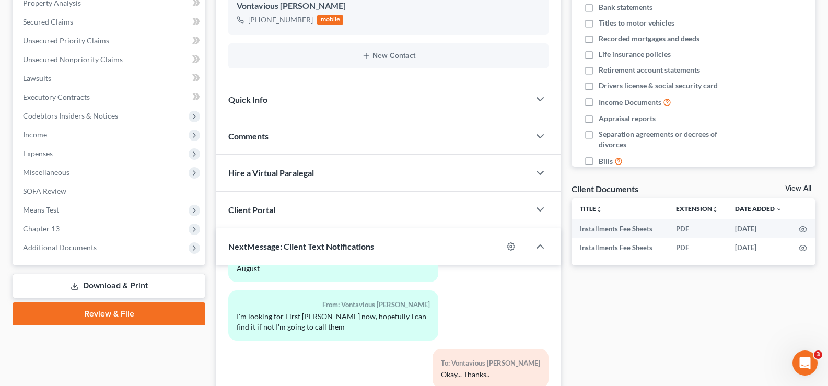
click at [110, 285] on link "Download & Print" at bounding box center [109, 286] width 193 height 25
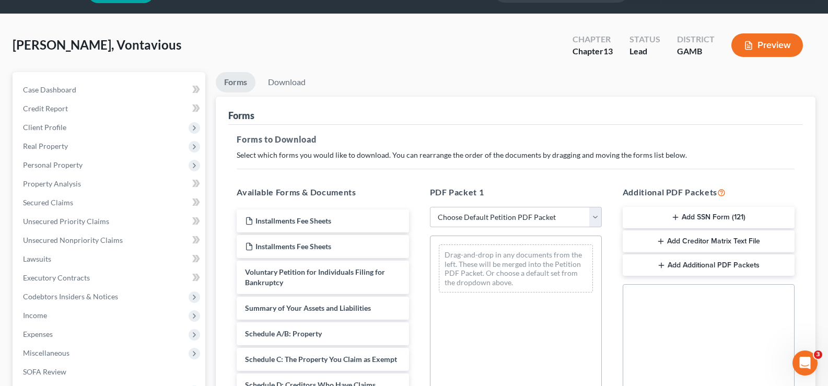
scroll to position [52, 0]
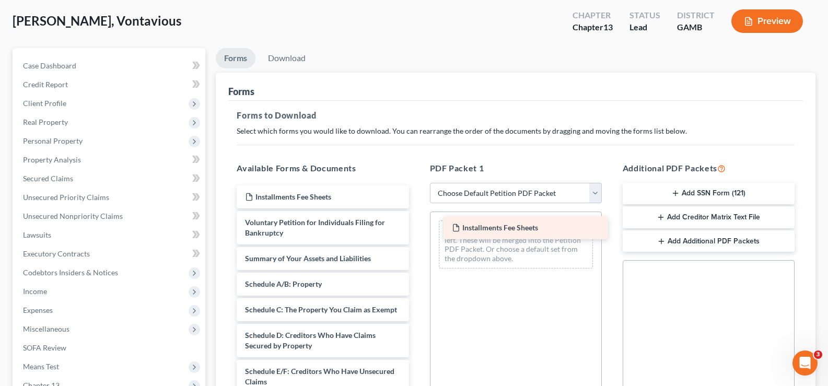
drag, startPoint x: 292, startPoint y: 194, endPoint x: 499, endPoint y: 225, distance: 209.1
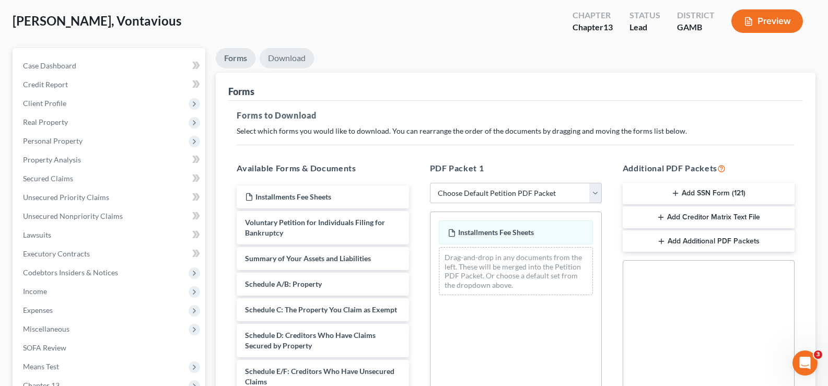
click at [306, 60] on link "Download" at bounding box center [287, 58] width 54 height 20
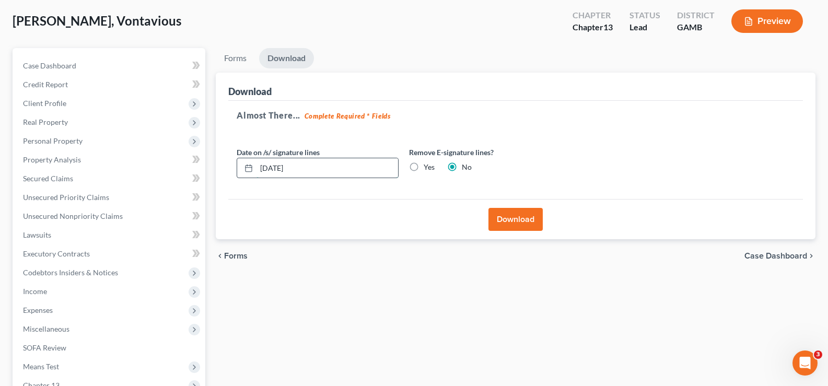
click at [279, 169] on input "[DATE]" at bounding box center [327, 168] width 142 height 20
type input "[DATE]"
click at [502, 219] on button "Download" at bounding box center [515, 219] width 54 height 23
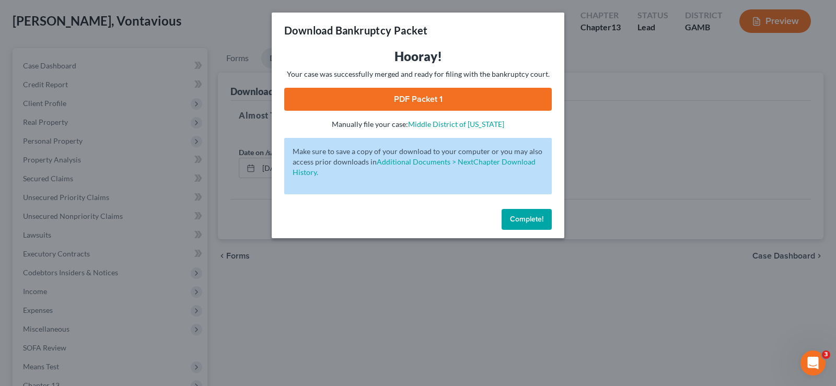
click at [406, 108] on link "PDF Packet 1" at bounding box center [417, 99] width 267 height 23
click at [545, 225] on button "Complete!" at bounding box center [526, 219] width 50 height 21
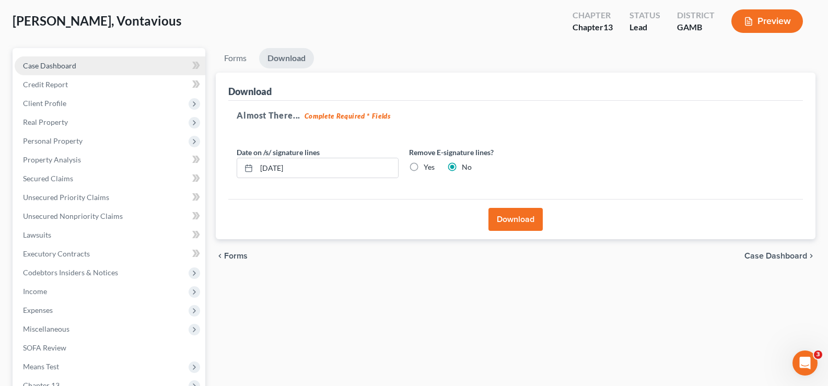
click at [45, 67] on span "Case Dashboard" at bounding box center [49, 65] width 53 height 9
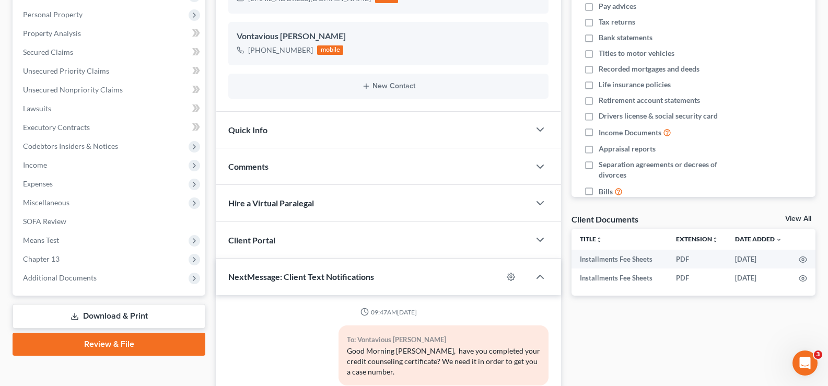
scroll to position [878, 0]
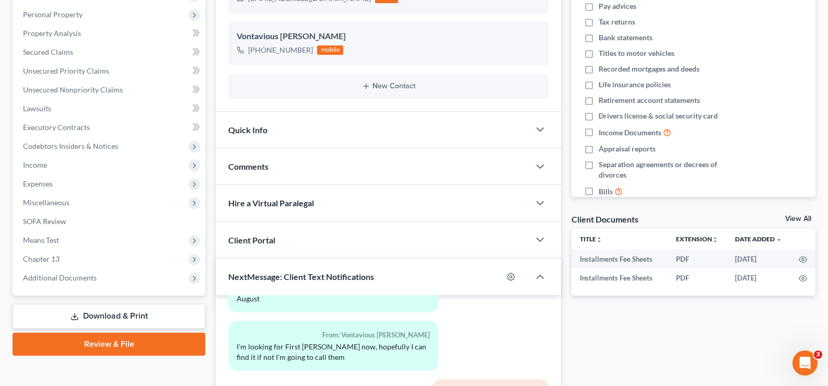
click at [123, 313] on link "Download & Print" at bounding box center [109, 316] width 193 height 25
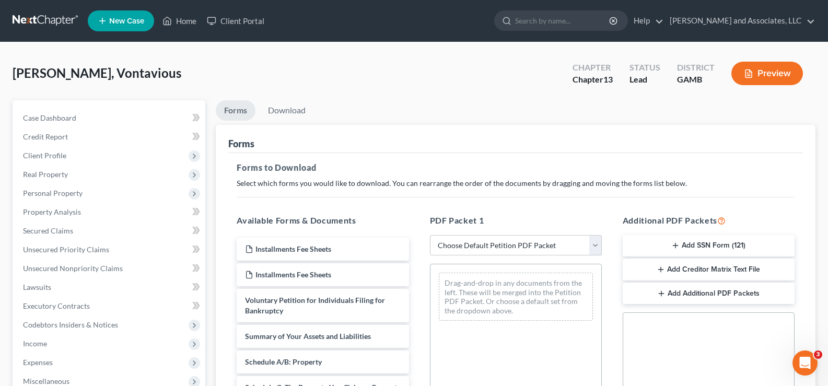
click at [718, 243] on button "Add SSN Form (121)" at bounding box center [708, 246] width 172 height 22
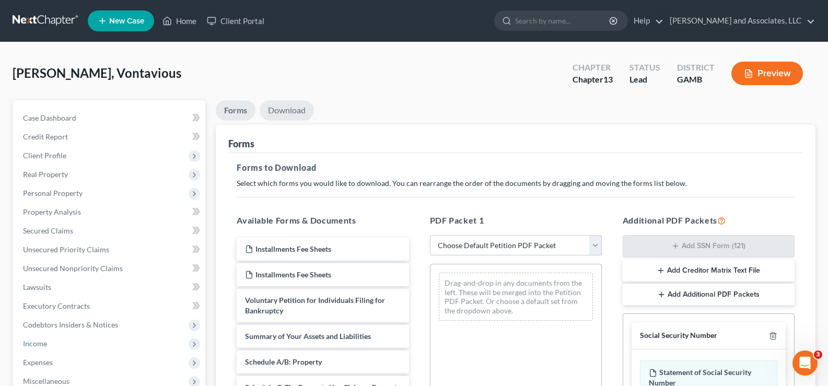
click at [300, 112] on link "Download" at bounding box center [287, 110] width 54 height 20
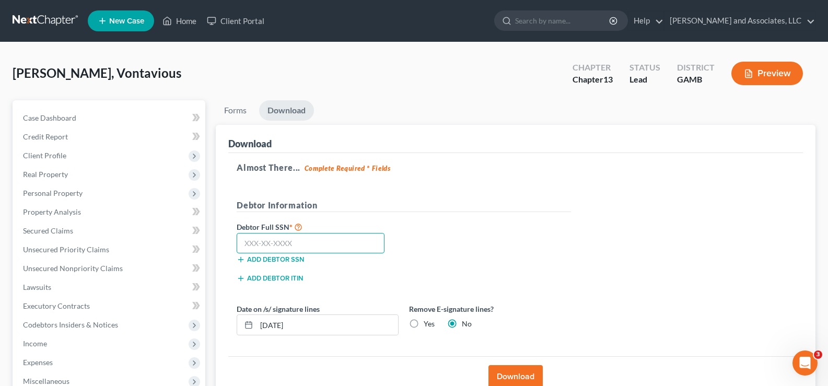
click at [311, 242] on input "text" at bounding box center [311, 243] width 148 height 21
type input "595-13-8485"
click at [319, 326] on input "[DATE]" at bounding box center [327, 325] width 142 height 20
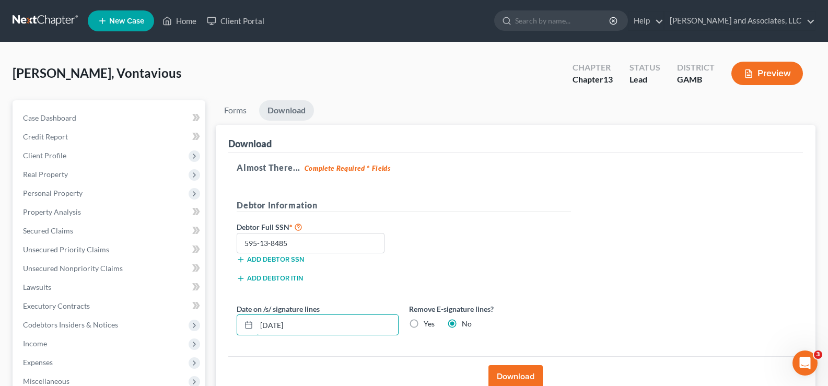
type input "[DATE]"
click at [513, 368] on button "Download" at bounding box center [515, 376] width 54 height 23
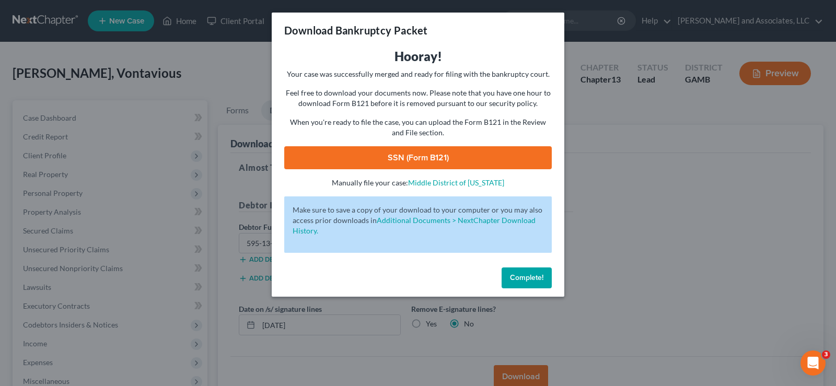
click at [459, 159] on link "SSN (Form B121)" at bounding box center [417, 157] width 267 height 23
click at [536, 273] on span "Complete!" at bounding box center [526, 277] width 33 height 9
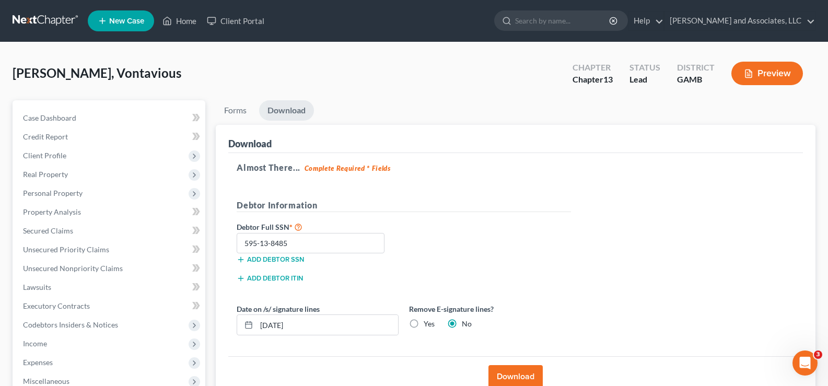
click at [512, 378] on button "Download" at bounding box center [515, 376] width 54 height 23
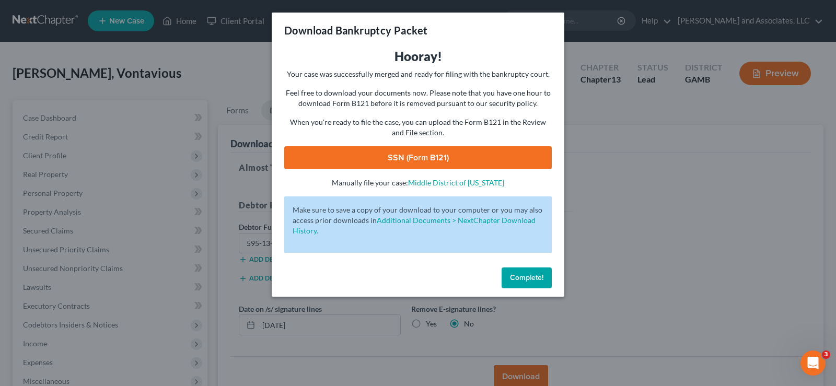
click at [433, 154] on link "SSN (Form B121)" at bounding box center [417, 157] width 267 height 23
click at [492, 161] on link "SSN (Form B121)" at bounding box center [417, 157] width 267 height 23
drag, startPoint x: 527, startPoint y: 278, endPoint x: 546, endPoint y: 286, distance: 19.7
click at [528, 279] on span "Complete!" at bounding box center [526, 277] width 33 height 9
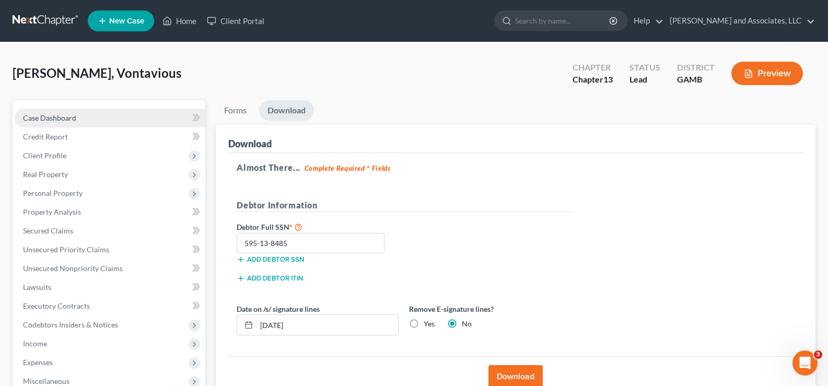
click at [57, 115] on span "Case Dashboard" at bounding box center [49, 117] width 53 height 9
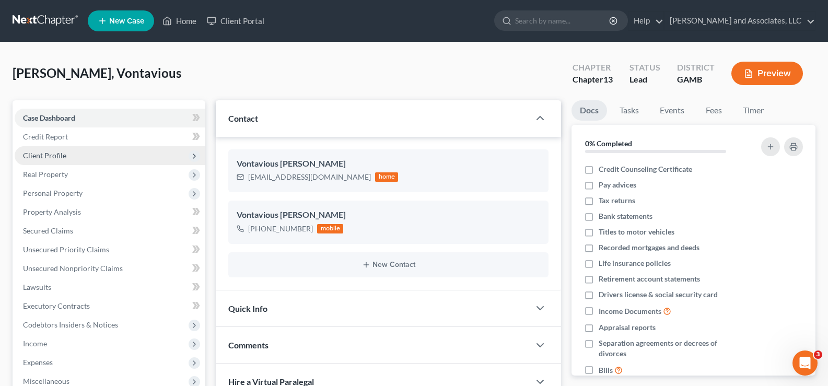
click at [52, 156] on span "Client Profile" at bounding box center [44, 155] width 43 height 9
